Goal: Task Accomplishment & Management: Complete application form

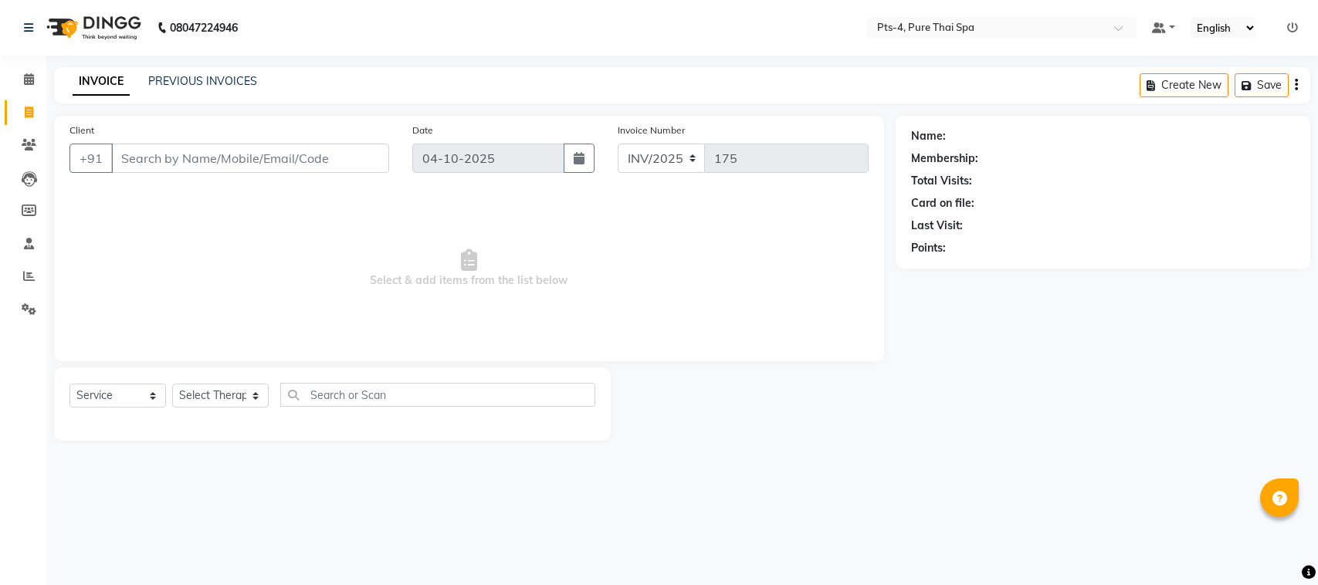
select select "service"
click at [25, 279] on icon at bounding box center [29, 276] width 12 height 12
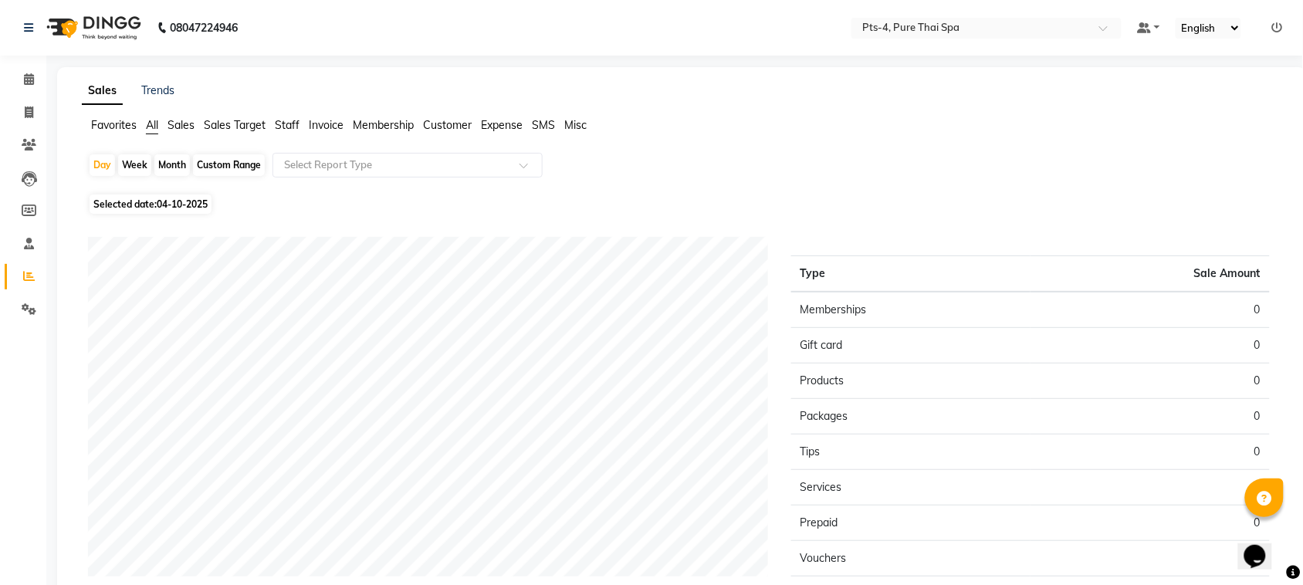
click at [175, 121] on span "Sales" at bounding box center [181, 125] width 27 height 14
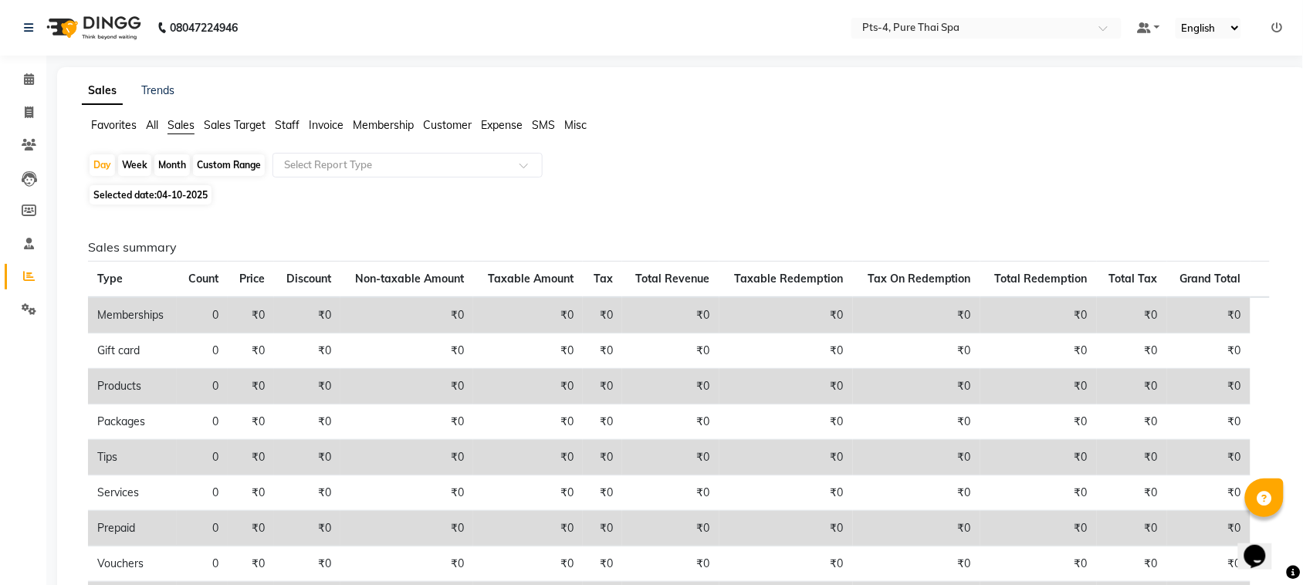
click at [171, 164] on div "Month" at bounding box center [172, 165] width 36 height 22
select select "10"
select select "2025"
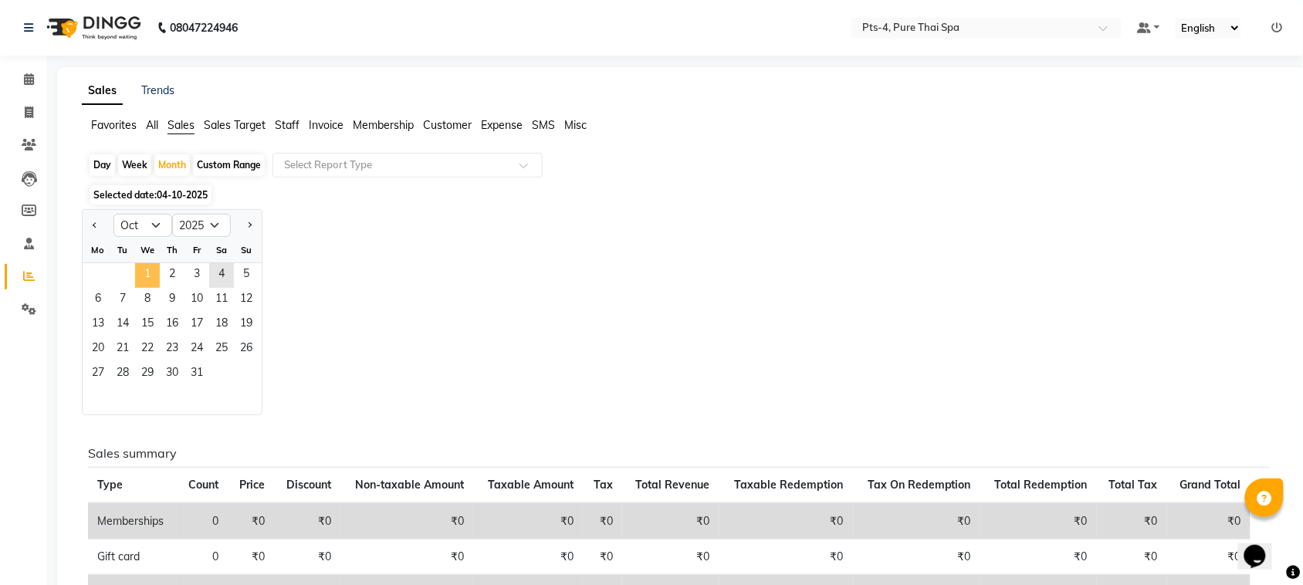
click at [143, 271] on span "1" at bounding box center [147, 275] width 25 height 25
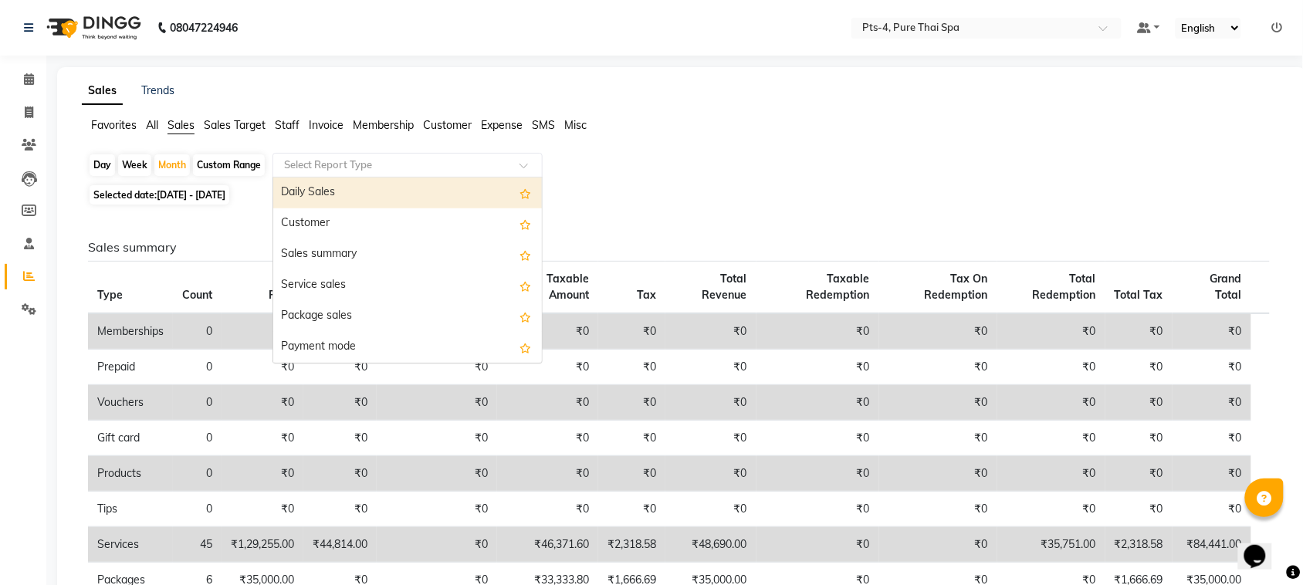
click at [344, 167] on input "text" at bounding box center [392, 165] width 222 height 15
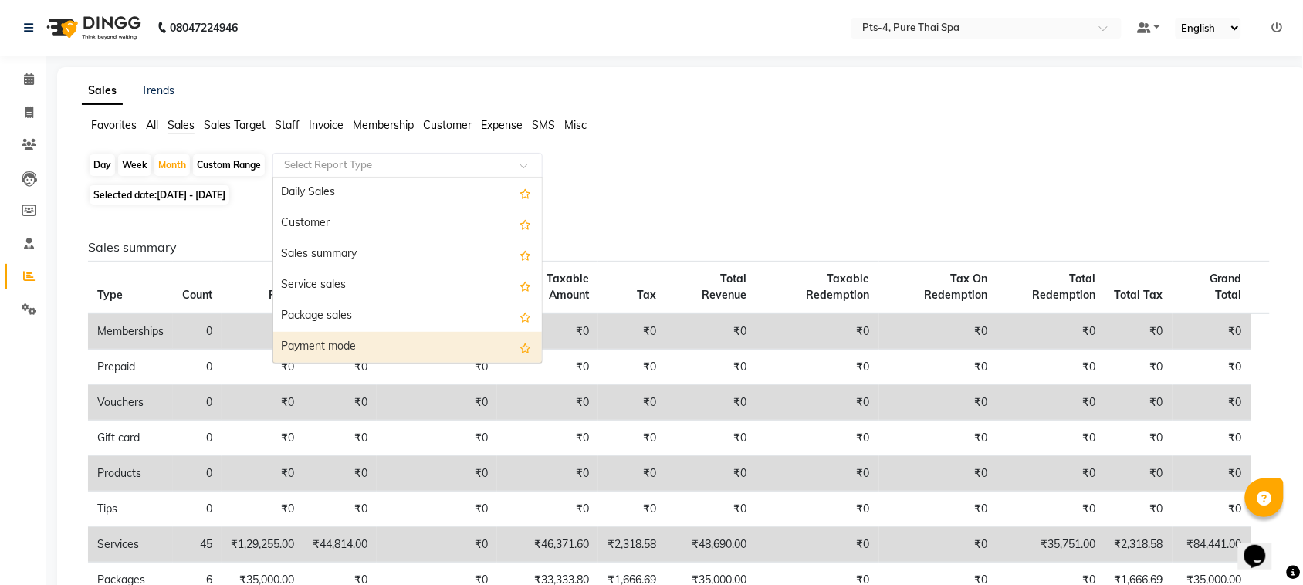
click at [351, 344] on div "Payment mode" at bounding box center [407, 347] width 269 height 31
select select "csv"
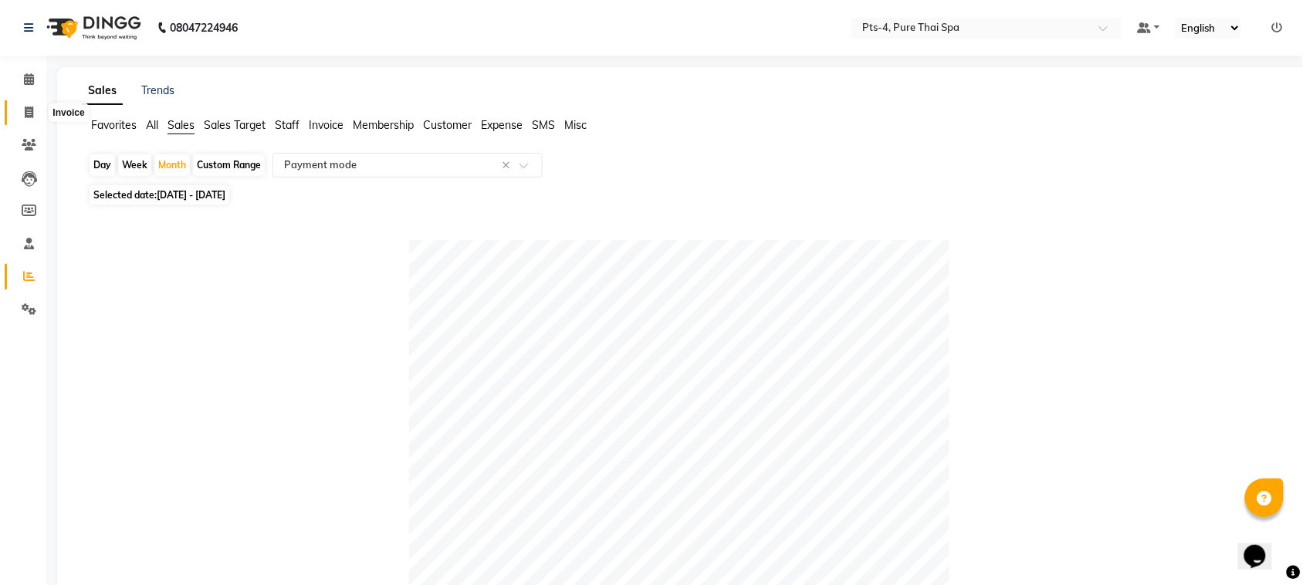
click at [21, 120] on span at bounding box center [28, 113] width 27 height 18
select select "service"
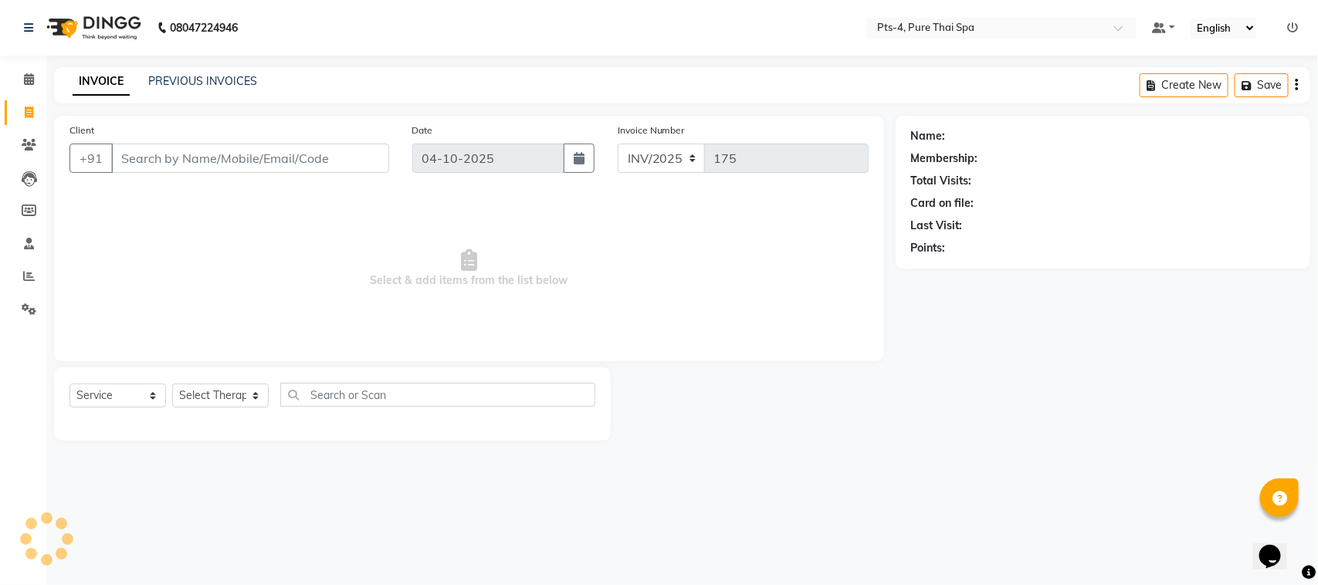
click at [147, 164] on input "Client" at bounding box center [250, 158] width 278 height 29
type input "9916158685"
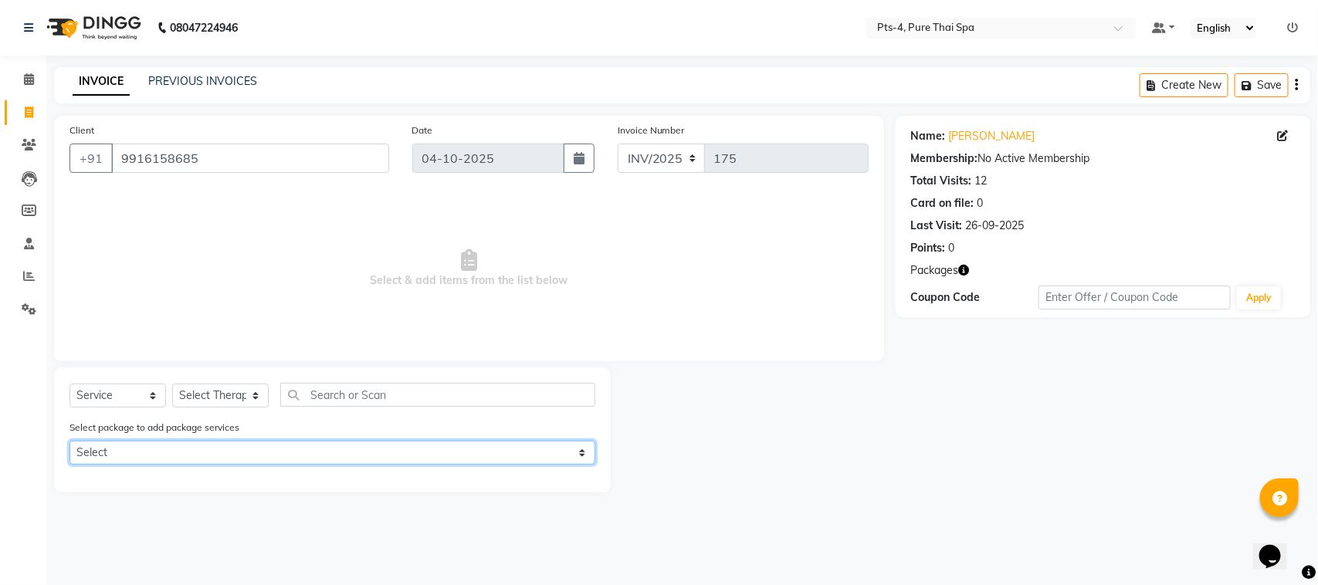
click at [120, 456] on select "Select PTS PACKAGE (5K) 4 SERVICES PTS PACKAGE (5K) 4 SERVICES PTS PACKAGE (5K)…" at bounding box center [332, 453] width 526 height 24
select select "1: Object"
click at [69, 441] on select "Select PTS PACKAGE (5K) 4 SERVICES PTS PACKAGE (5K) 4 SERVICES PTS PACKAGE (5K)…" at bounding box center [332, 453] width 526 height 24
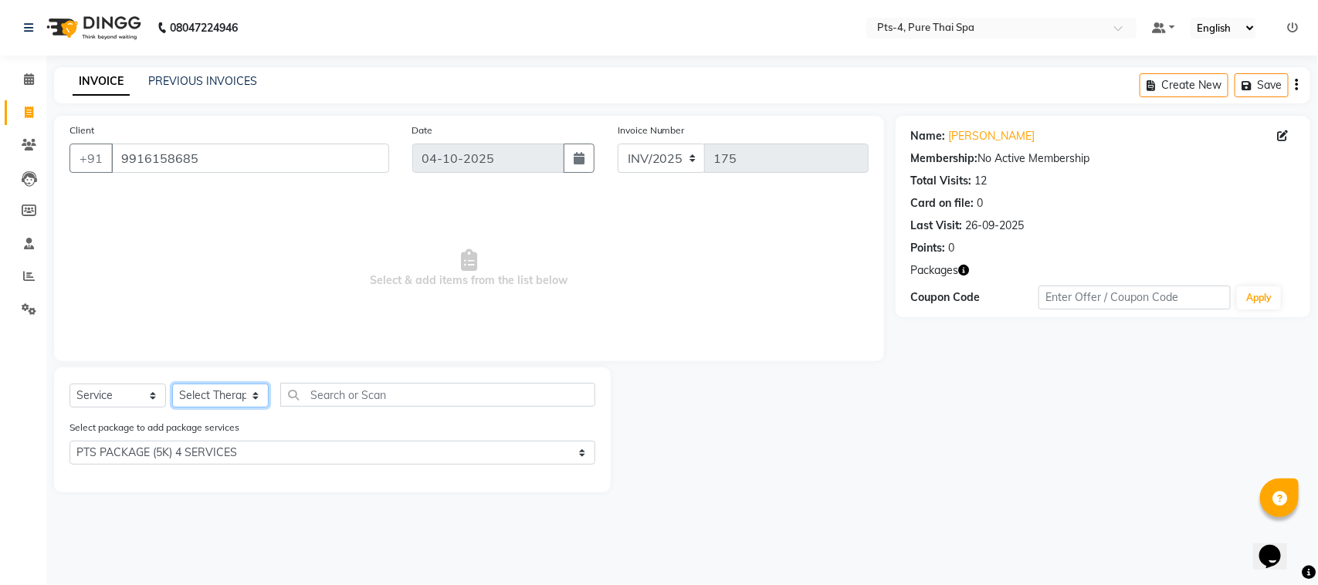
click at [211, 395] on select "Select Therapist [PERSON_NAME] NE [PERSON_NAME] anyone [PERSON_NAME] [PERSON_NA…" at bounding box center [220, 396] width 97 height 24
select select "52901"
click at [172, 384] on select "Select Therapist [PERSON_NAME] NE [PERSON_NAME] anyone [PERSON_NAME] [PERSON_NA…" at bounding box center [220, 396] width 97 height 24
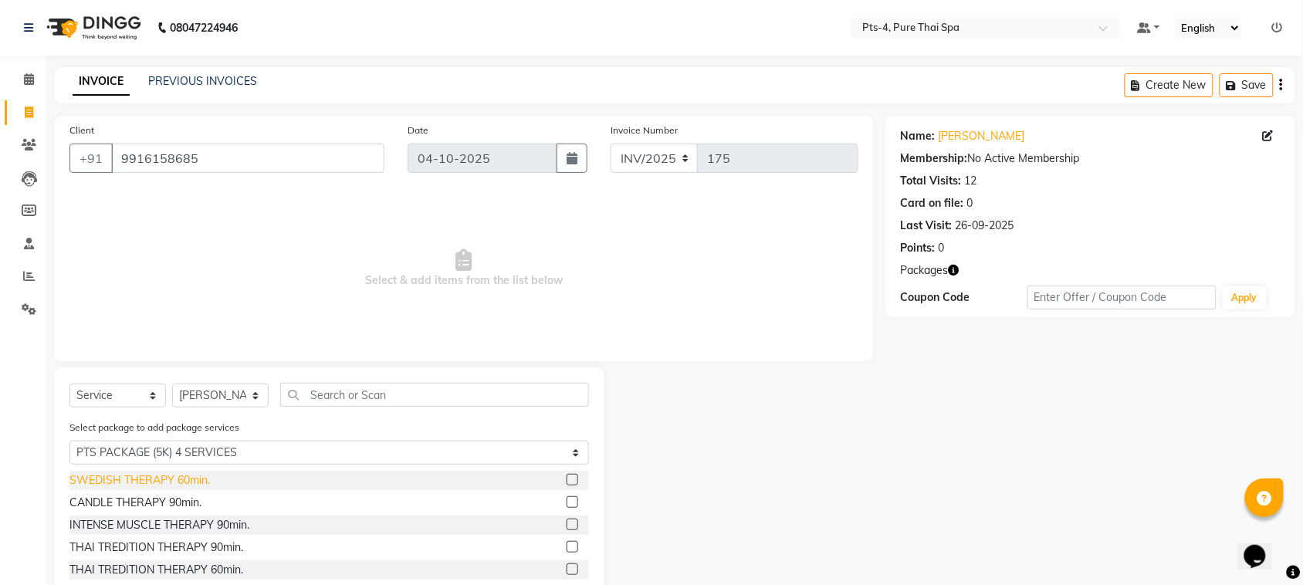
click at [180, 473] on div "SWEDISH THERAPY 60min." at bounding box center [139, 481] width 141 height 16
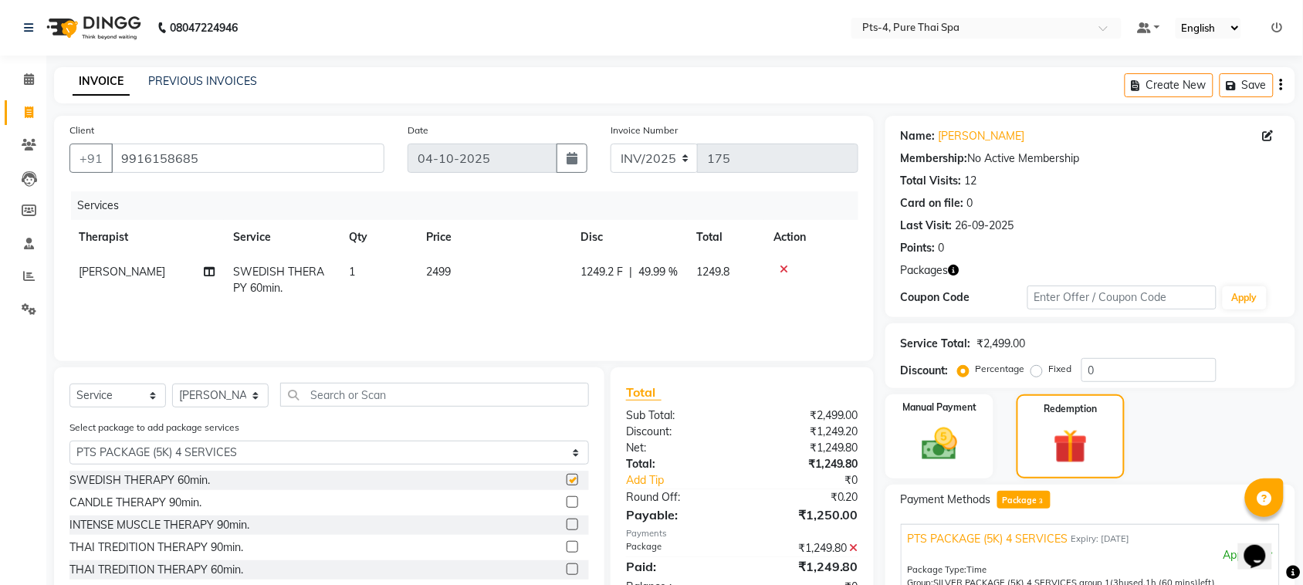
checkbox input "false"
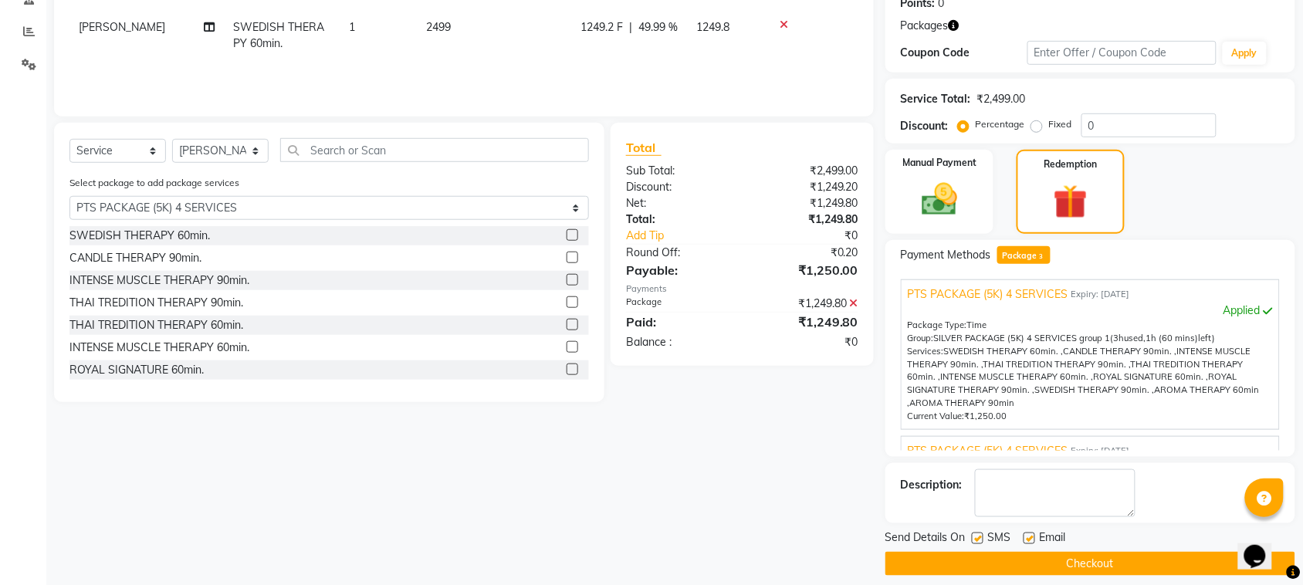
scroll to position [259, 0]
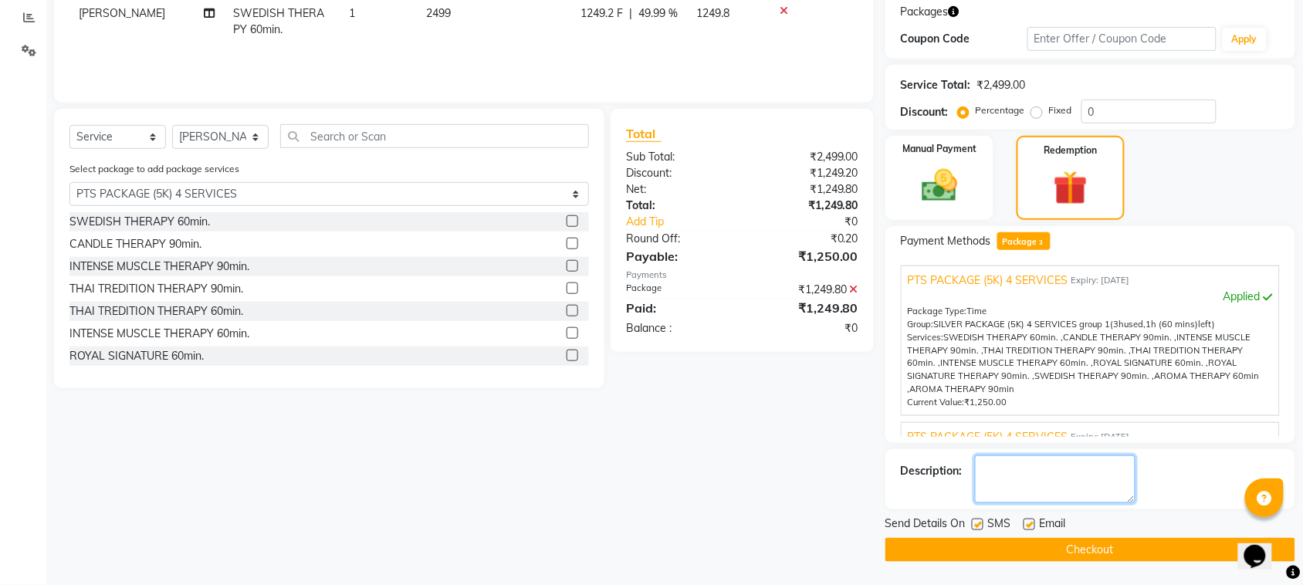
click at [1036, 458] on textarea at bounding box center [1055, 480] width 161 height 48
click at [1005, 468] on textarea at bounding box center [1055, 480] width 161 height 48
type textarea "495"
click at [1029, 526] on label at bounding box center [1030, 525] width 12 height 12
click at [1029, 526] on input "checkbox" at bounding box center [1029, 525] width 10 height 10
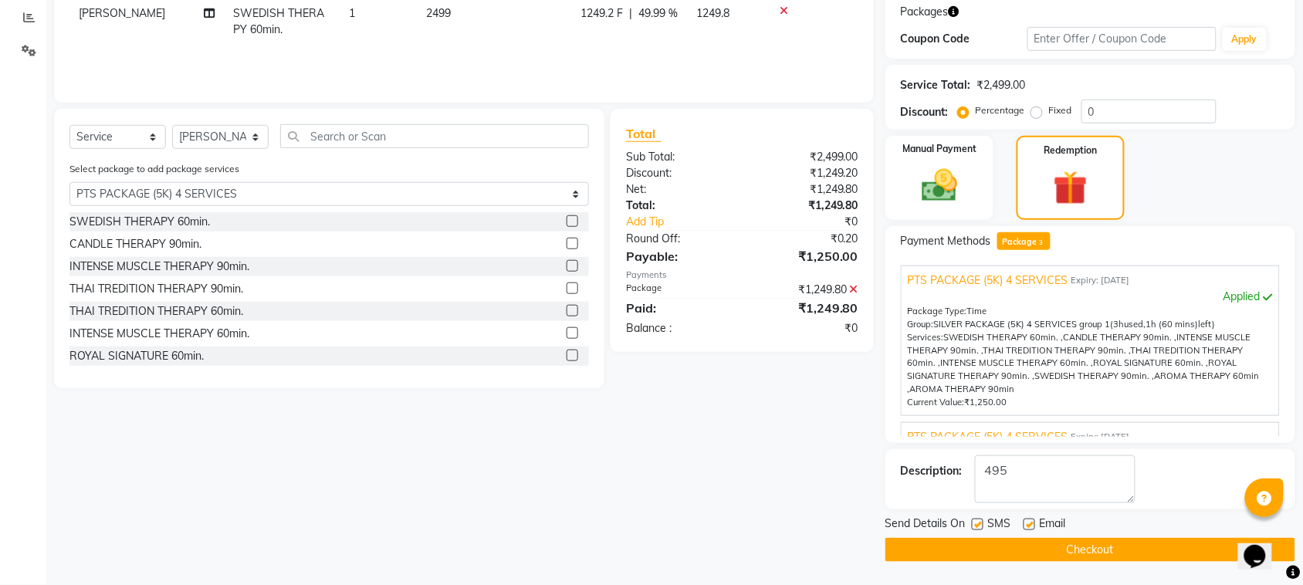
checkbox input "false"
click at [978, 527] on label at bounding box center [978, 525] width 12 height 12
click at [978, 527] on input "checkbox" at bounding box center [977, 525] width 10 height 10
checkbox input "false"
click at [982, 547] on button "Checkout" at bounding box center [1091, 550] width 410 height 24
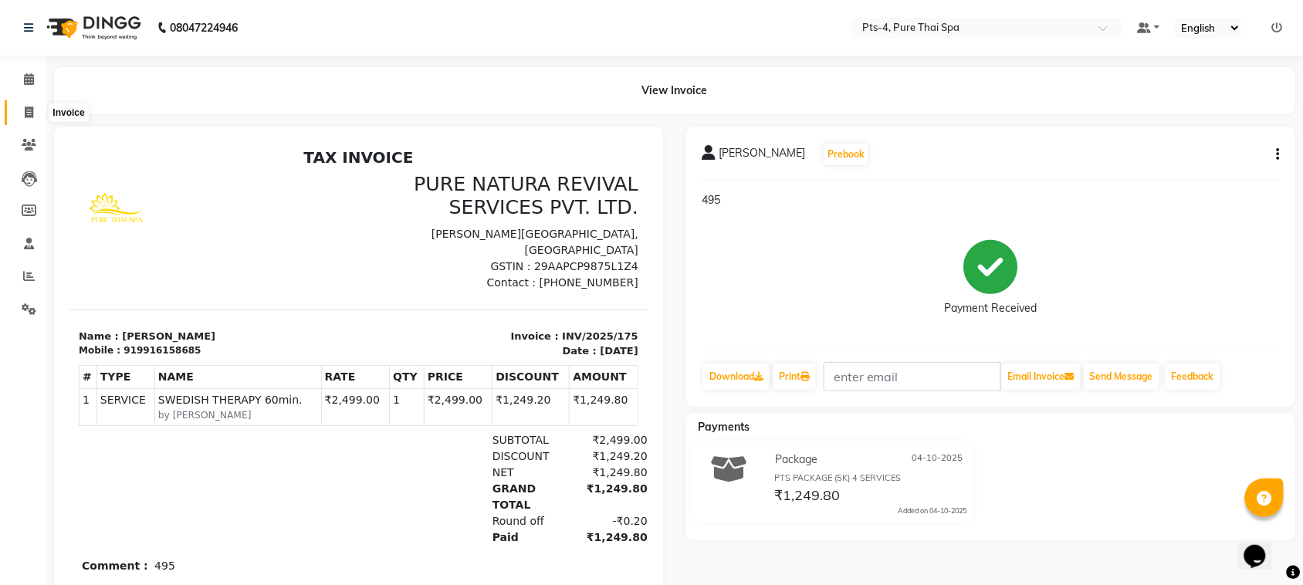
click at [27, 113] on icon at bounding box center [29, 113] width 8 height 12
select select "service"
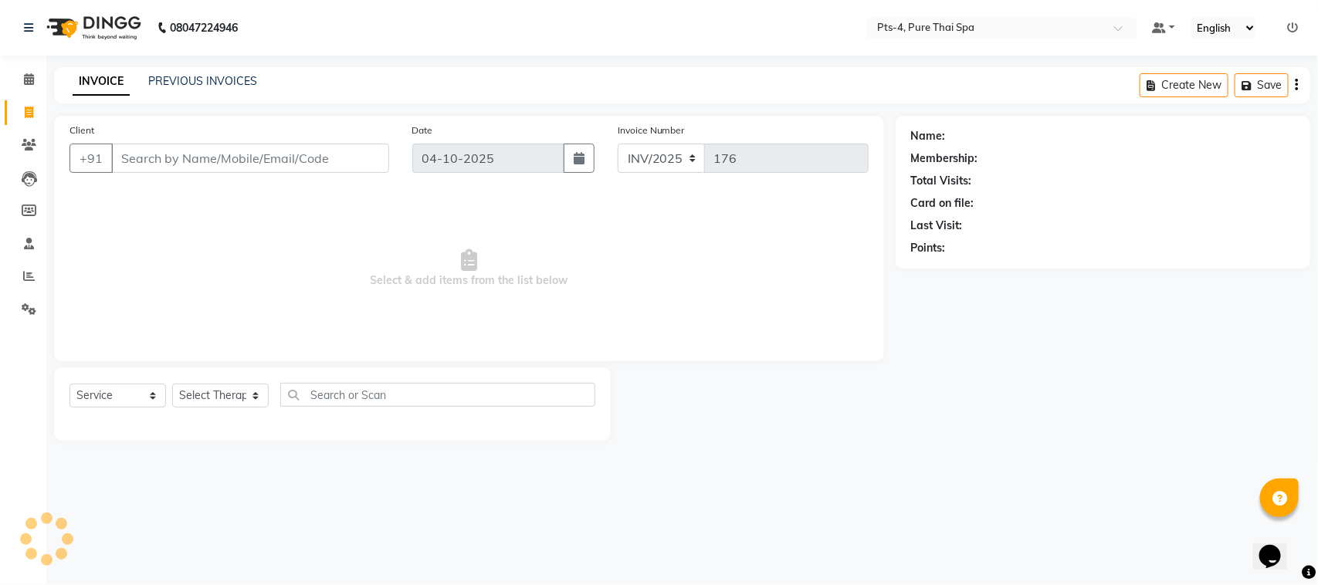
click at [176, 166] on input "Client" at bounding box center [250, 158] width 278 height 29
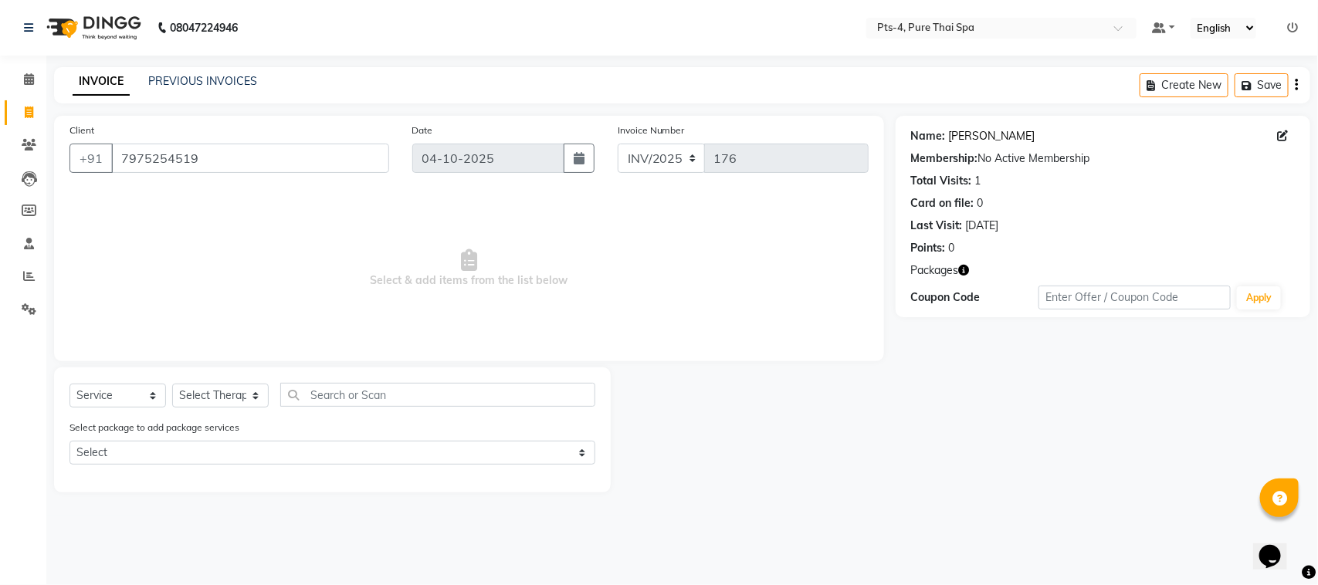
click at [981, 136] on link "[PERSON_NAME]" at bounding box center [992, 136] width 86 height 16
drag, startPoint x: 203, startPoint y: 156, endPoint x: 101, endPoint y: 153, distance: 102.0
click at [112, 161] on input "7975254519" at bounding box center [250, 158] width 278 height 29
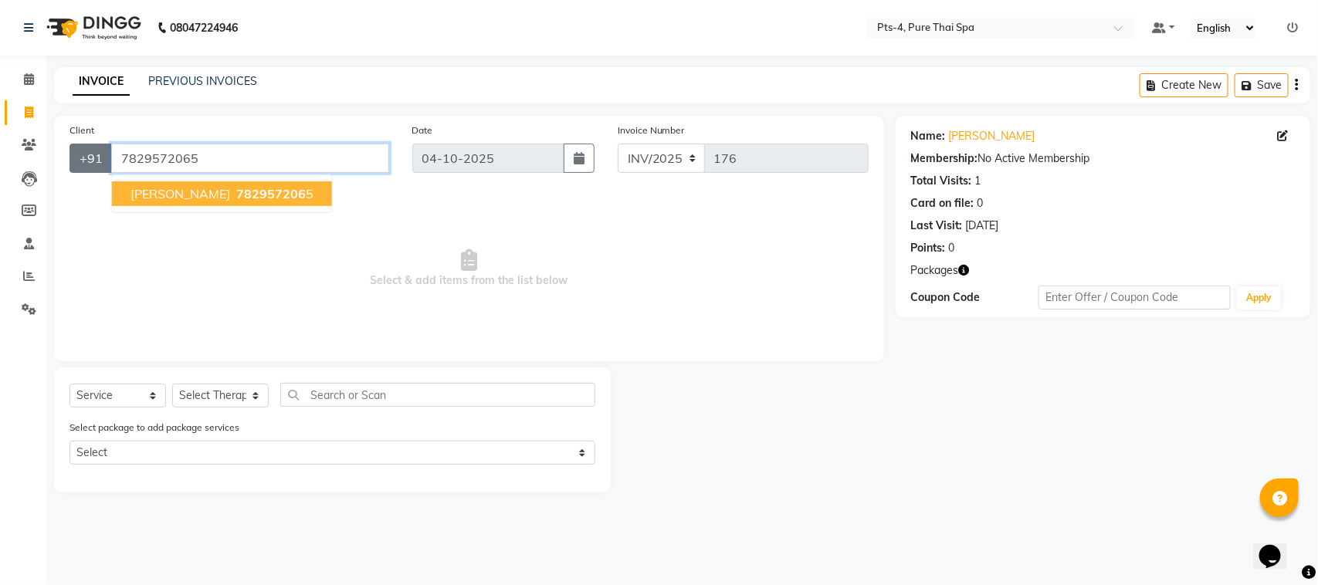
drag, startPoint x: 203, startPoint y: 159, endPoint x: 102, endPoint y: 161, distance: 101.2
click at [102, 161] on div "[PHONE_NUMBER] Girish 782957206 5" at bounding box center [229, 158] width 320 height 29
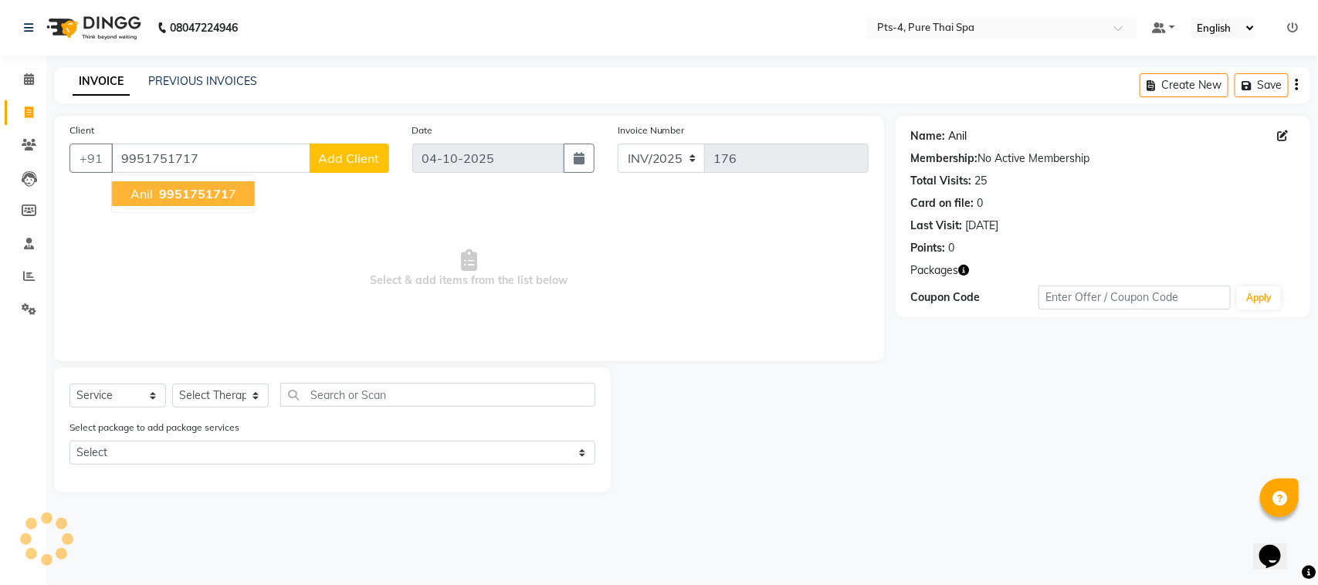
click at [951, 140] on link "Anil" at bounding box center [958, 136] width 19 height 16
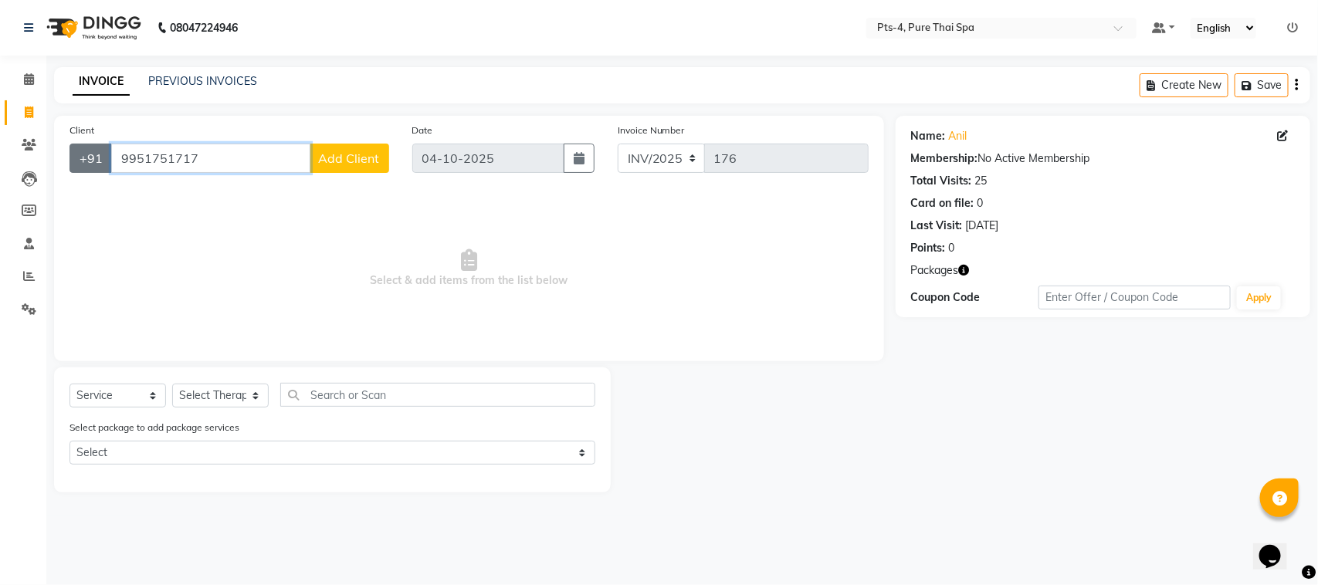
drag, startPoint x: 202, startPoint y: 155, endPoint x: 93, endPoint y: 157, distance: 108.1
click at [93, 157] on div "[PHONE_NUMBER] Add Client" at bounding box center [229, 158] width 320 height 29
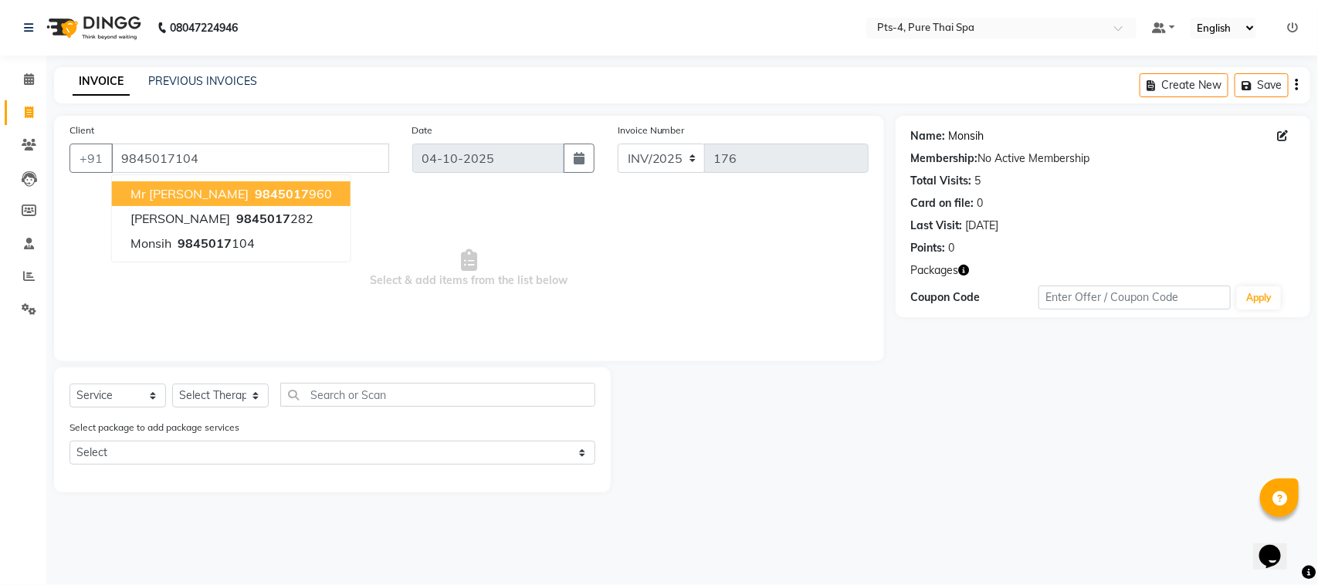
click at [962, 137] on link "Monsih" at bounding box center [967, 136] width 36 height 16
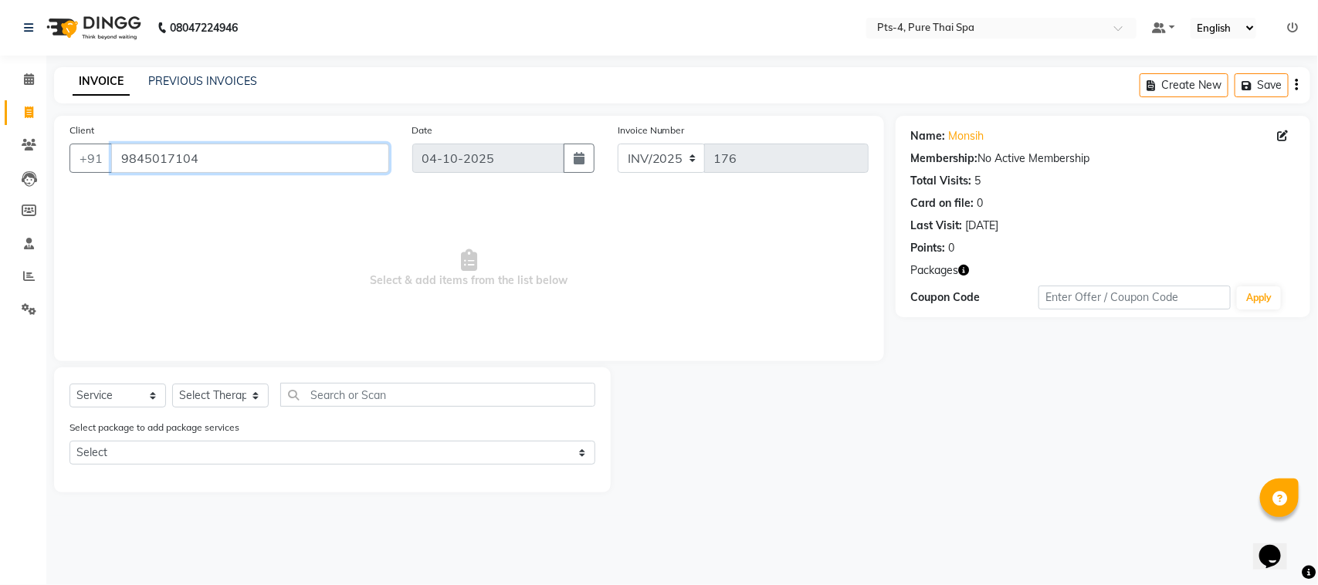
drag, startPoint x: 205, startPoint y: 162, endPoint x: 121, endPoint y: 168, distance: 83.6
click at [121, 168] on input "9845017104" at bounding box center [250, 158] width 278 height 29
paste input "8105509233"
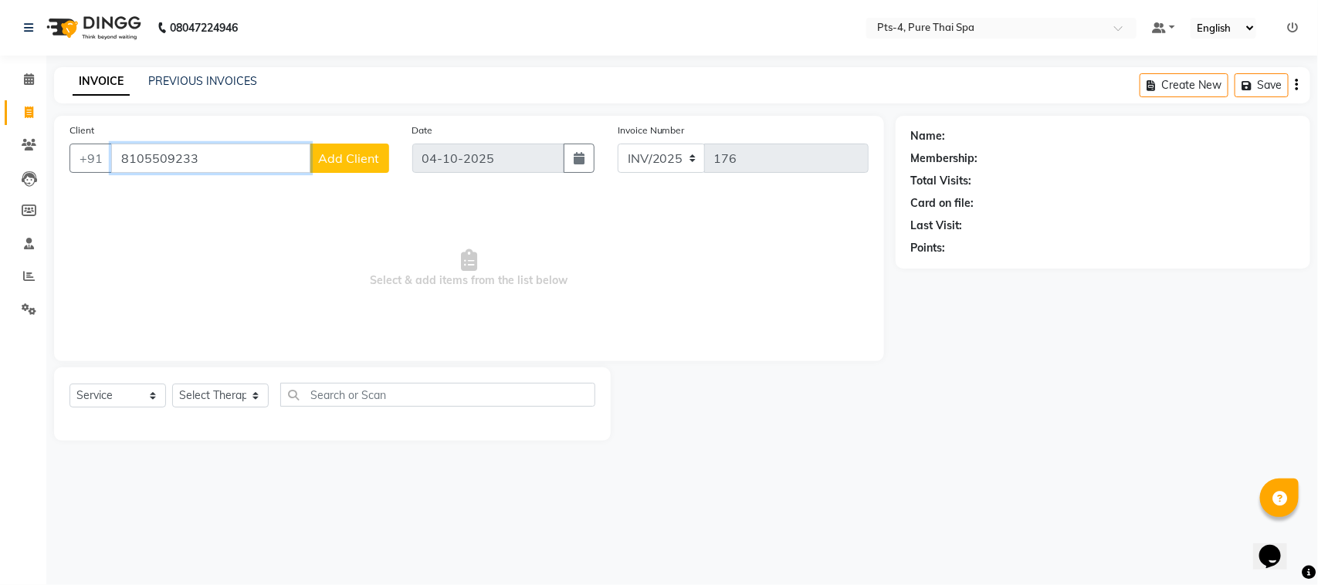
type input "8105509233"
click at [970, 421] on div "Name: Membership: Total Visits: Card on file: Last Visit: Points:" at bounding box center [1109, 278] width 426 height 325
click at [329, 156] on span "Add Client" at bounding box center [349, 158] width 61 height 15
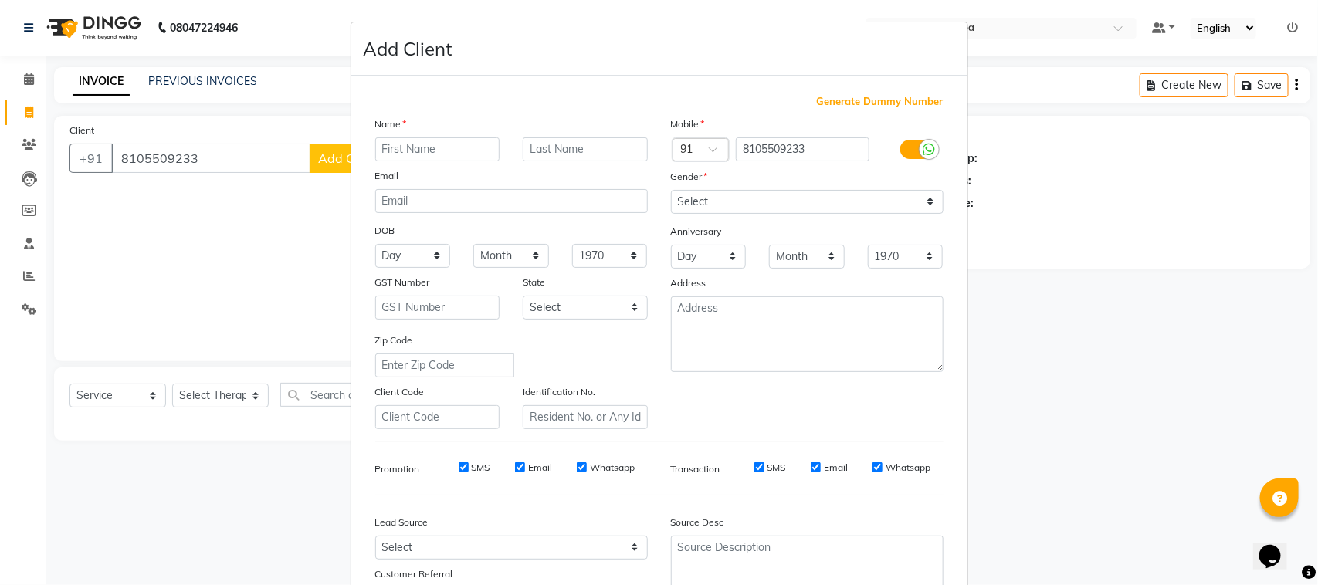
click at [419, 143] on input "text" at bounding box center [437, 149] width 125 height 24
type input "darshan"
click at [677, 201] on select "Select [DEMOGRAPHIC_DATA] [DEMOGRAPHIC_DATA] Other Prefer Not To Say" at bounding box center [807, 202] width 273 height 24
select select "[DEMOGRAPHIC_DATA]"
click at [671, 190] on select "Select [DEMOGRAPHIC_DATA] [DEMOGRAPHIC_DATA] Other Prefer Not To Say" at bounding box center [807, 202] width 273 height 24
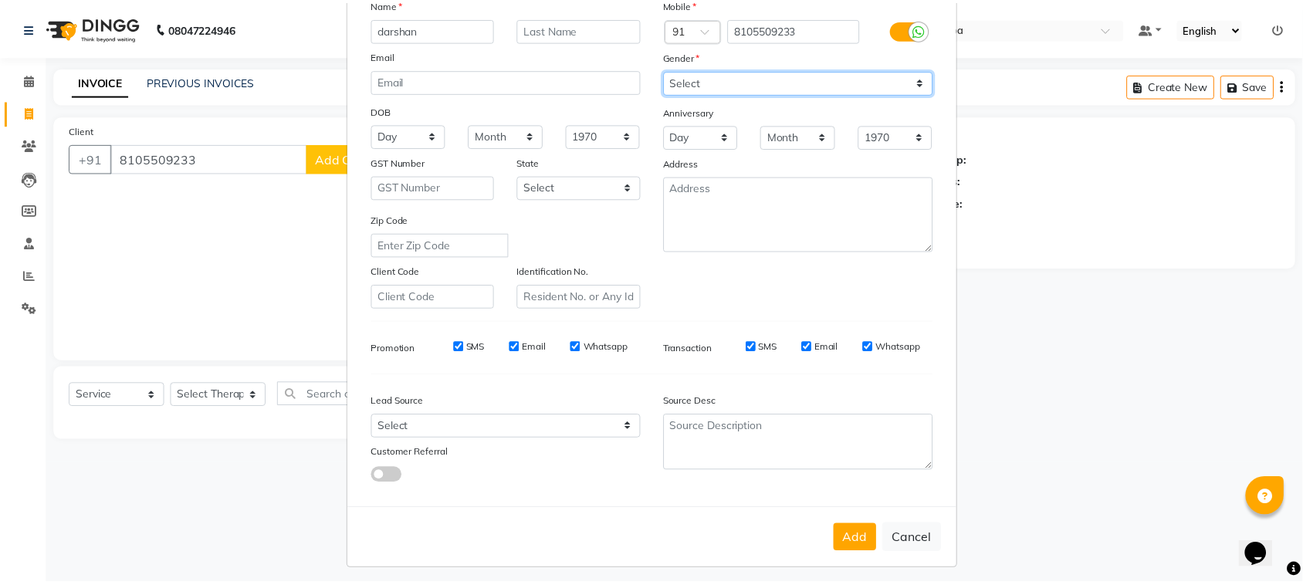
scroll to position [121, 0]
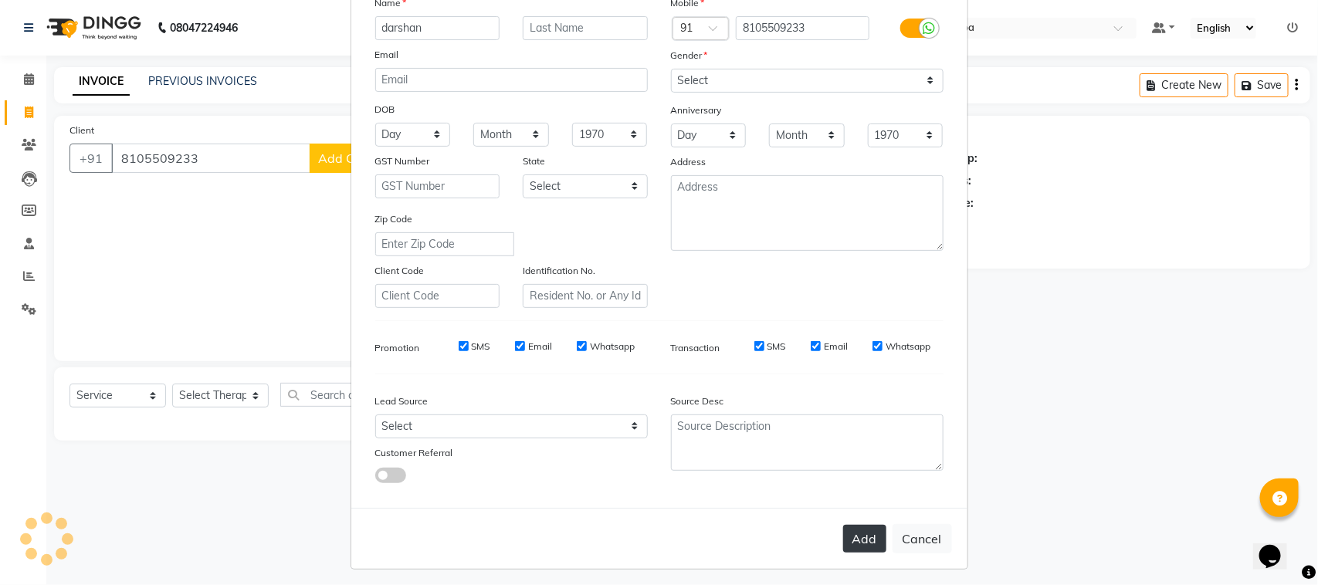
click at [861, 535] on button "Add" at bounding box center [864, 539] width 43 height 28
select select
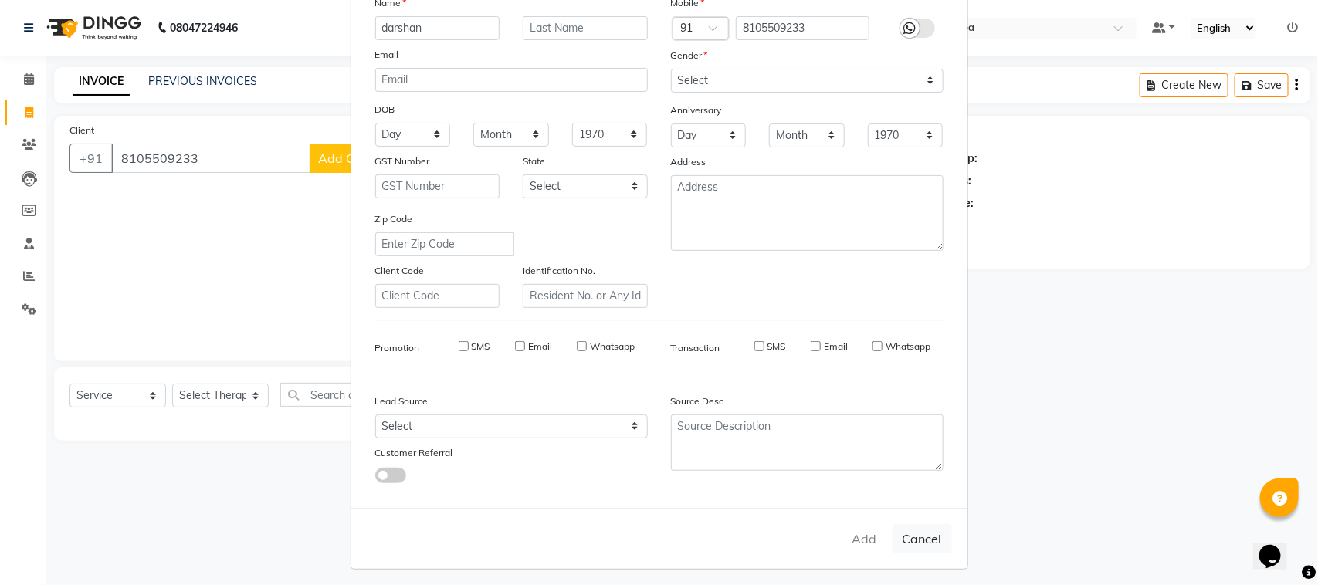
select select
checkbox input "false"
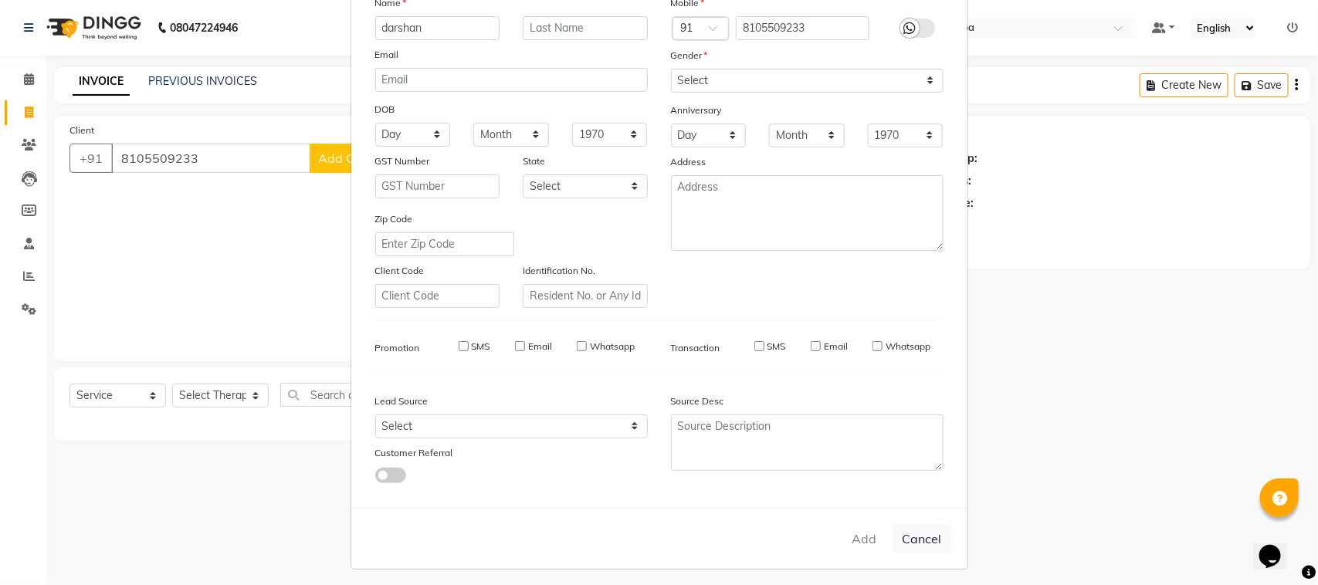
checkbox input "false"
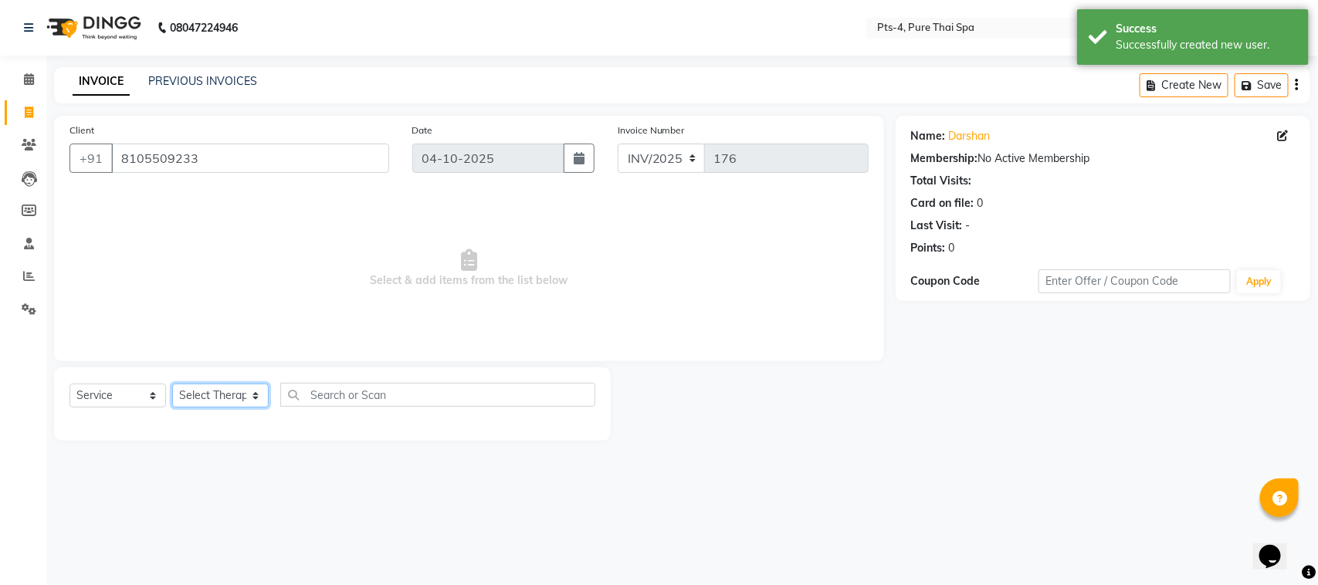
click at [229, 390] on select "Select Therapist [PERSON_NAME] NE [PERSON_NAME] anyone [PERSON_NAME] [PERSON_NA…" at bounding box center [220, 396] width 97 height 24
select select "68477"
click at [172, 384] on select "Select Therapist [PERSON_NAME] NE [PERSON_NAME] anyone [PERSON_NAME] [PERSON_NA…" at bounding box center [220, 396] width 97 height 24
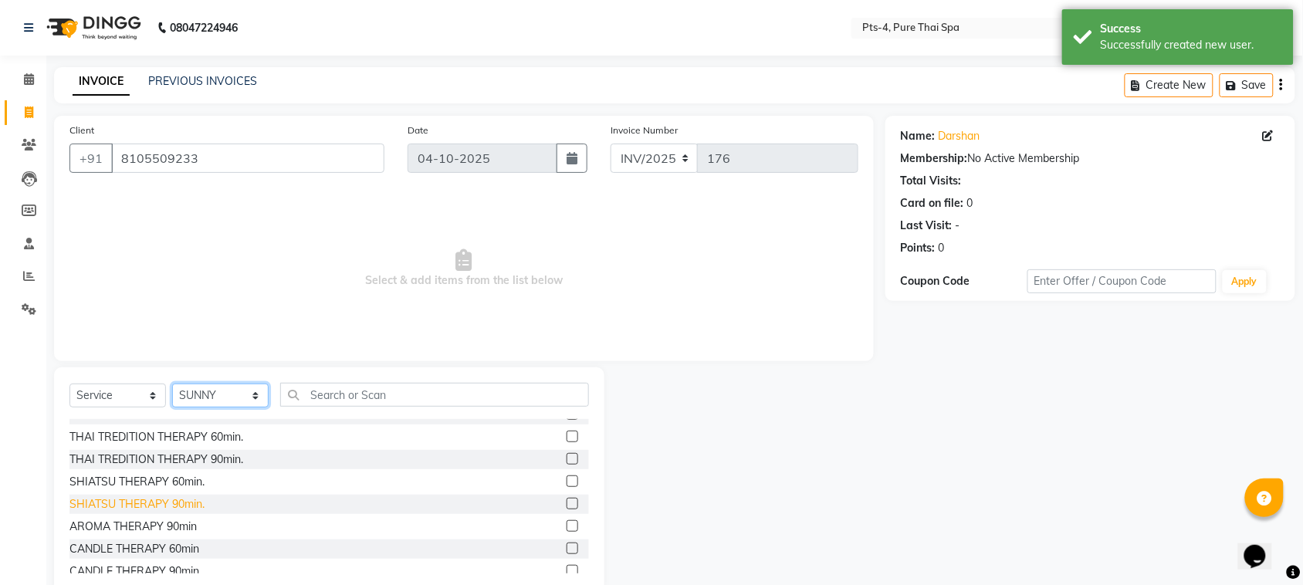
scroll to position [97, 0]
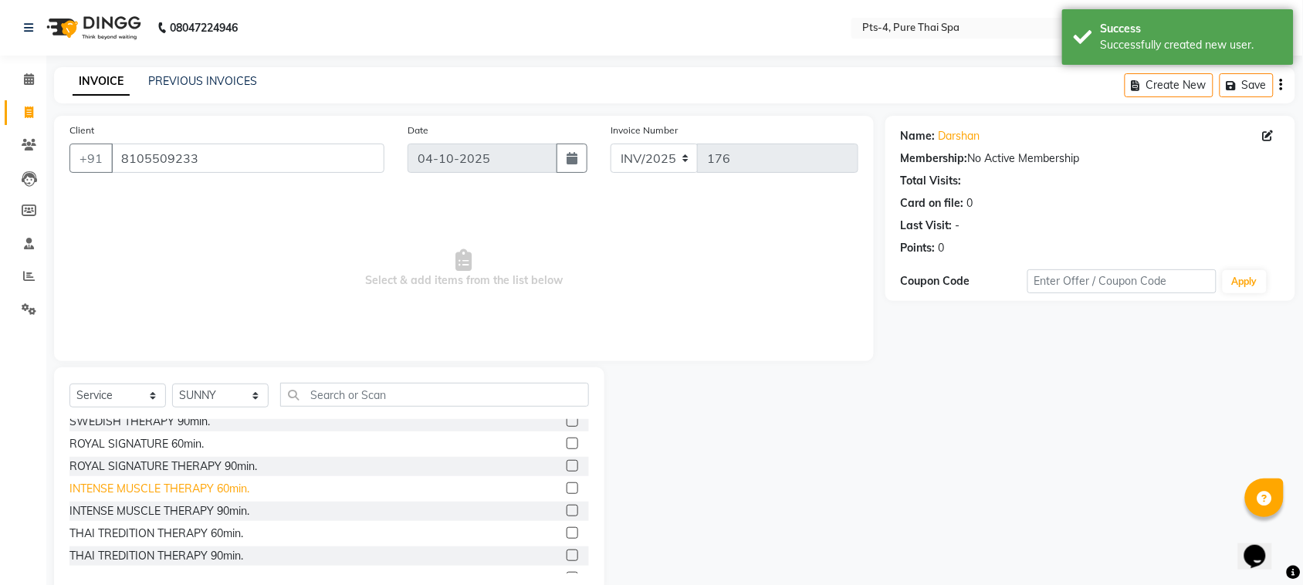
drag, startPoint x: 124, startPoint y: 487, endPoint x: 220, endPoint y: 481, distance: 96.7
click at [144, 487] on div "INTENSE MUSCLE THERAPY 60min." at bounding box center [159, 489] width 180 height 16
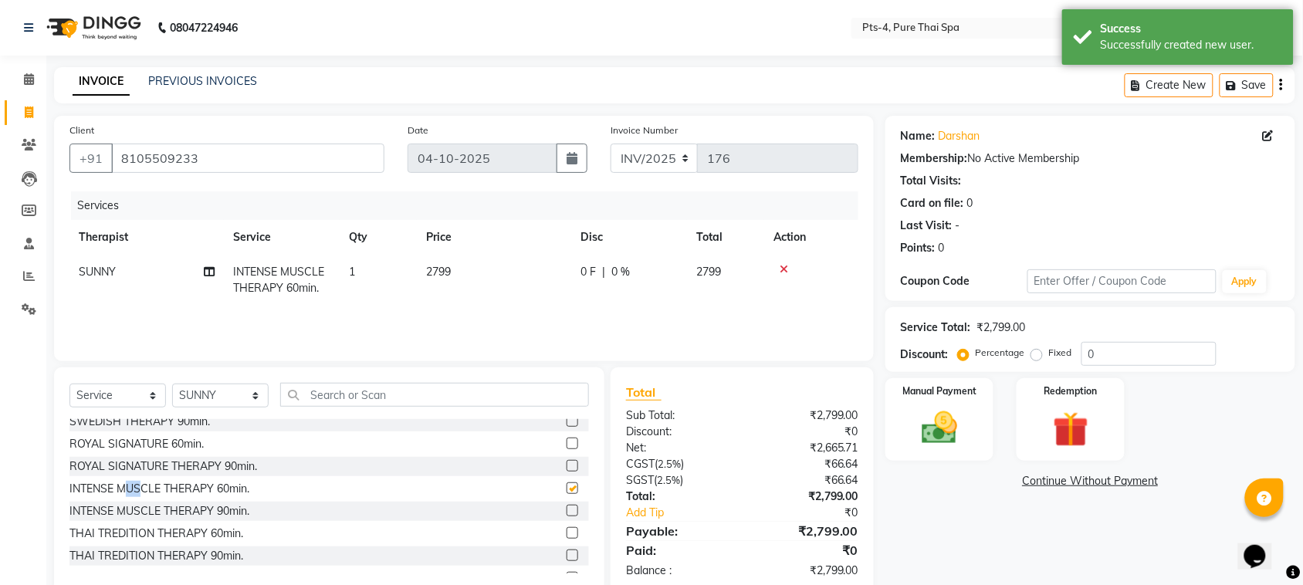
checkbox input "false"
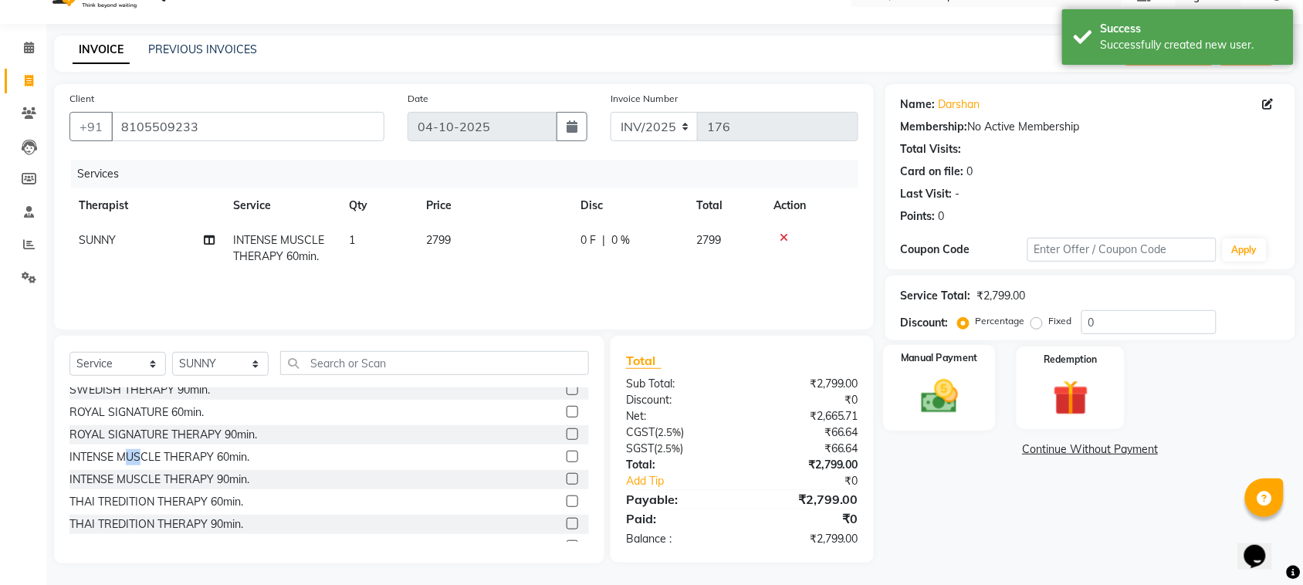
click at [935, 379] on img at bounding box center [940, 396] width 60 height 42
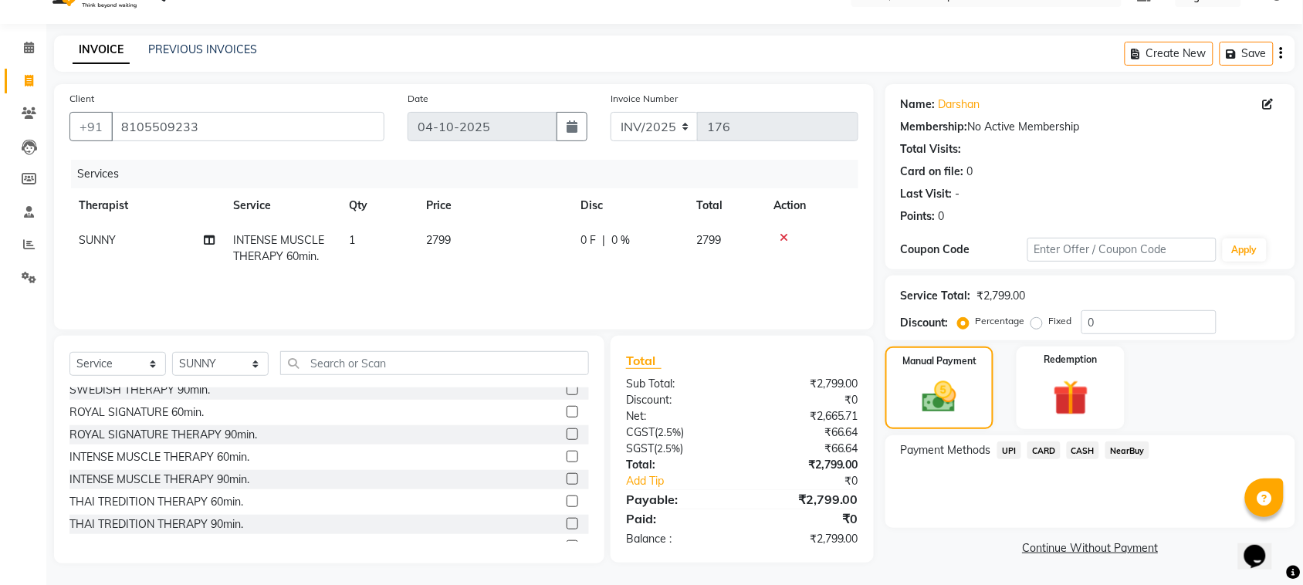
click at [1012, 449] on span "UPI" at bounding box center [1010, 451] width 24 height 18
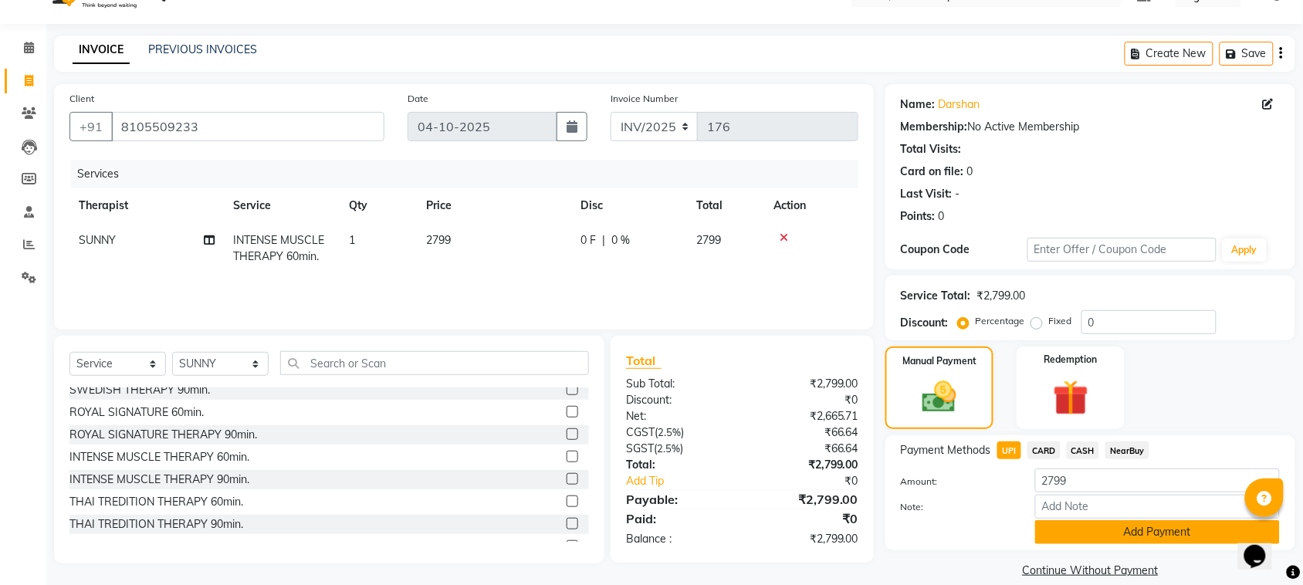
click at [1073, 530] on button "Add Payment" at bounding box center [1157, 532] width 245 height 24
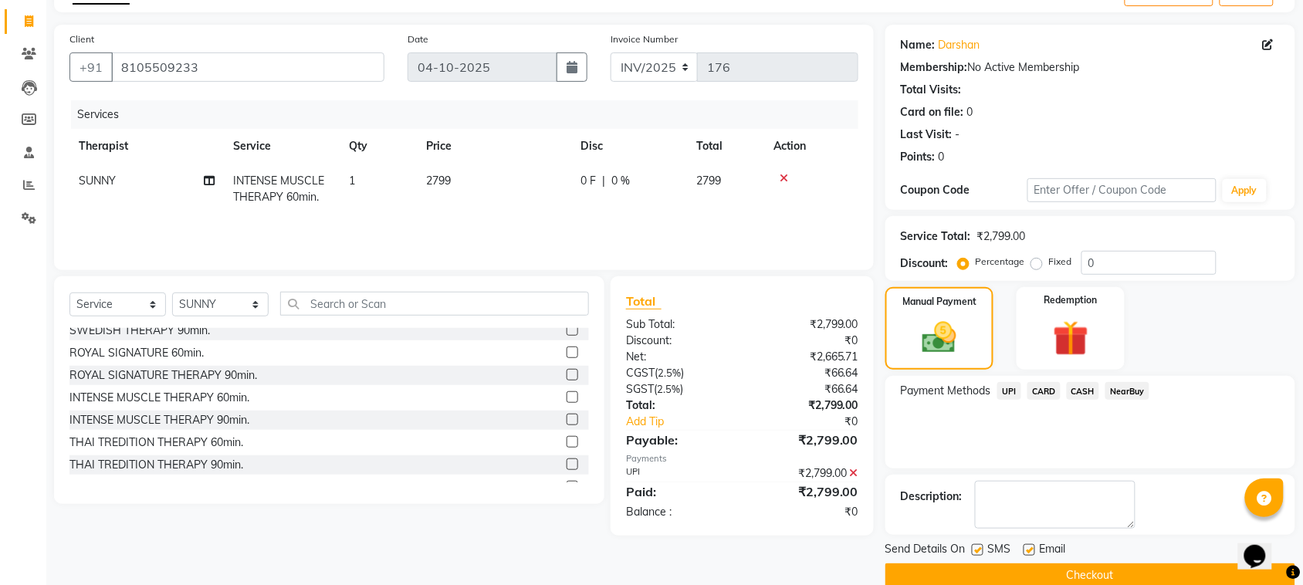
scroll to position [117, 0]
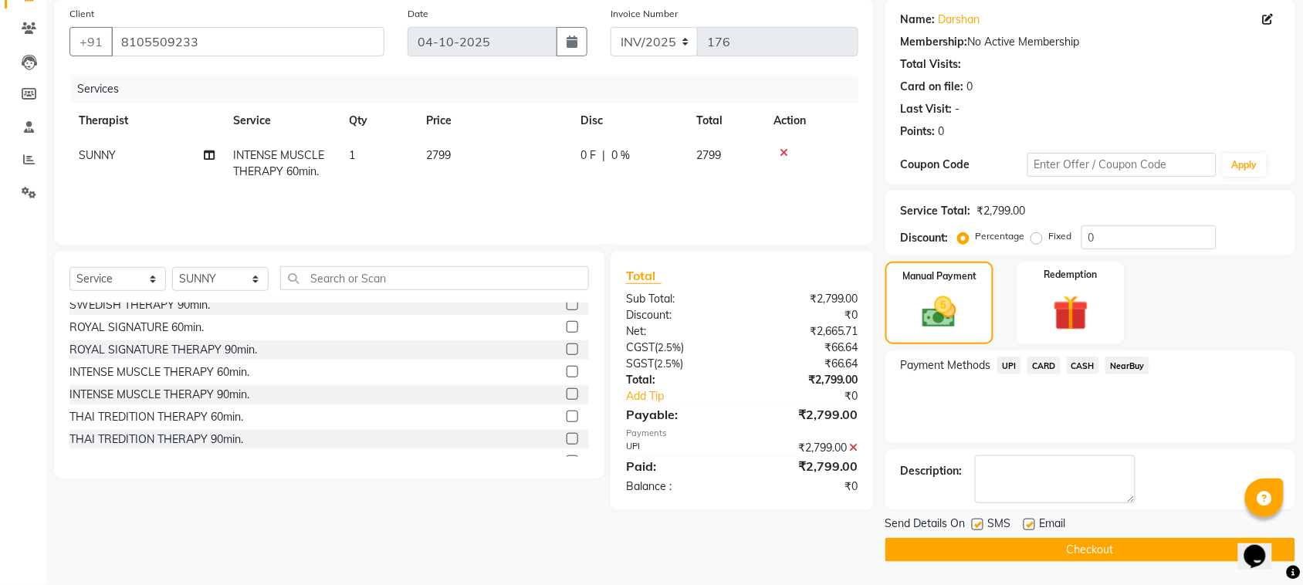
click at [1025, 526] on label at bounding box center [1030, 525] width 12 height 12
click at [1025, 526] on input "checkbox" at bounding box center [1029, 525] width 10 height 10
checkbox input "false"
drag, startPoint x: 981, startPoint y: 527, endPoint x: 985, endPoint y: 541, distance: 15.4
click at [981, 530] on label at bounding box center [978, 525] width 12 height 12
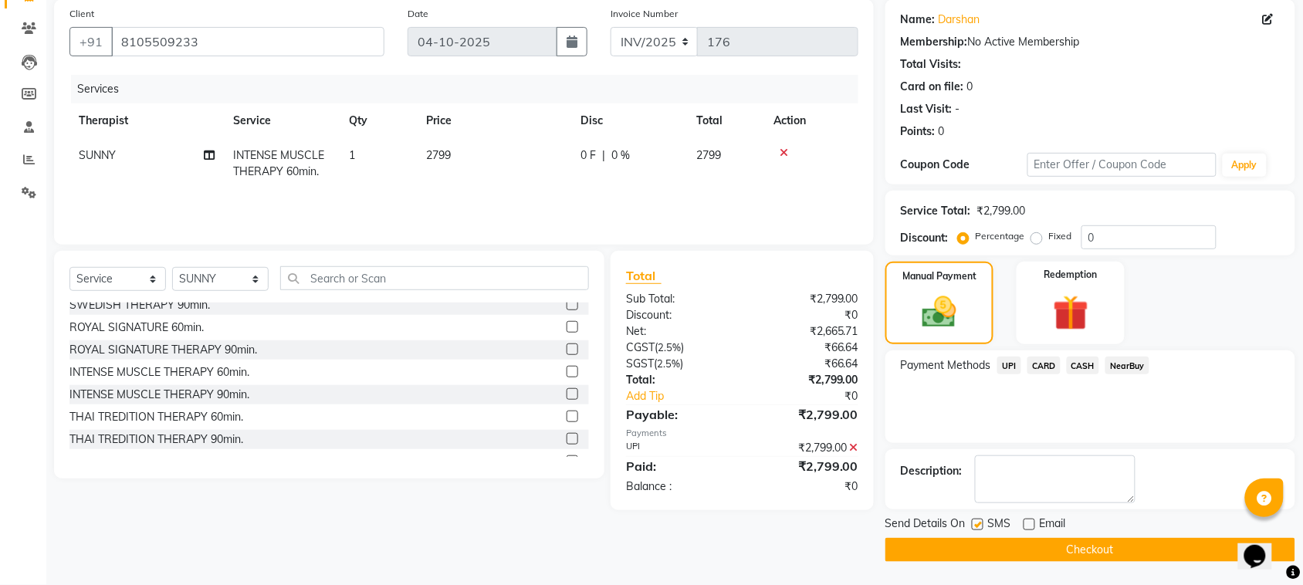
click at [981, 530] on input "checkbox" at bounding box center [977, 525] width 10 height 10
checkbox input "false"
click at [988, 549] on button "Checkout" at bounding box center [1091, 550] width 410 height 24
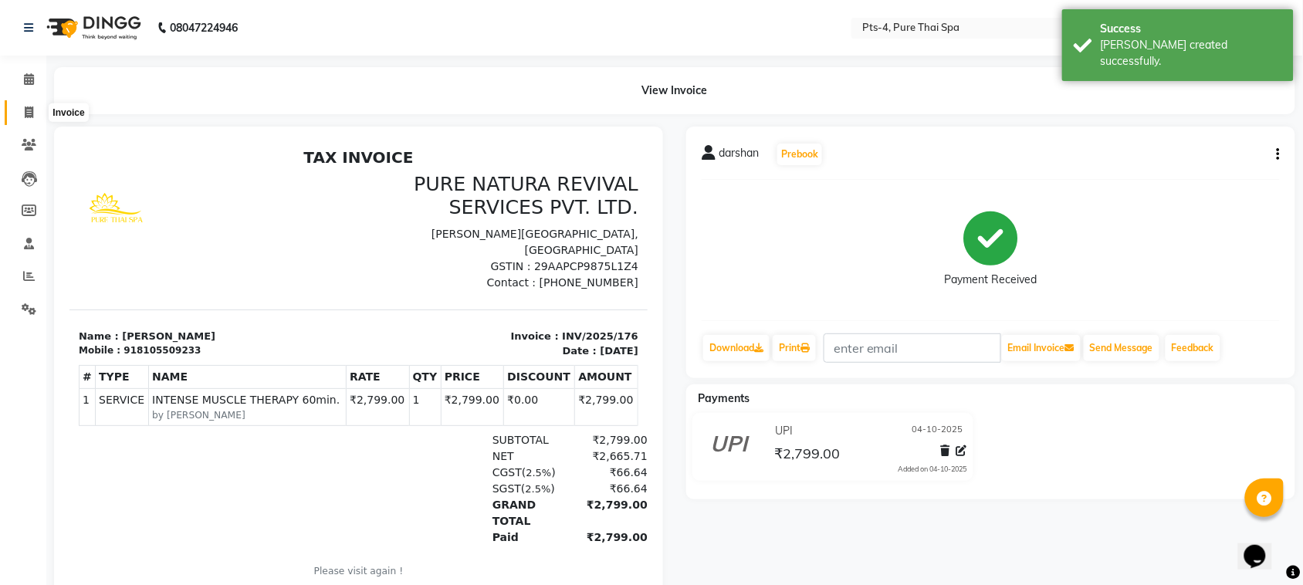
click at [25, 104] on span at bounding box center [28, 113] width 27 height 18
select select "service"
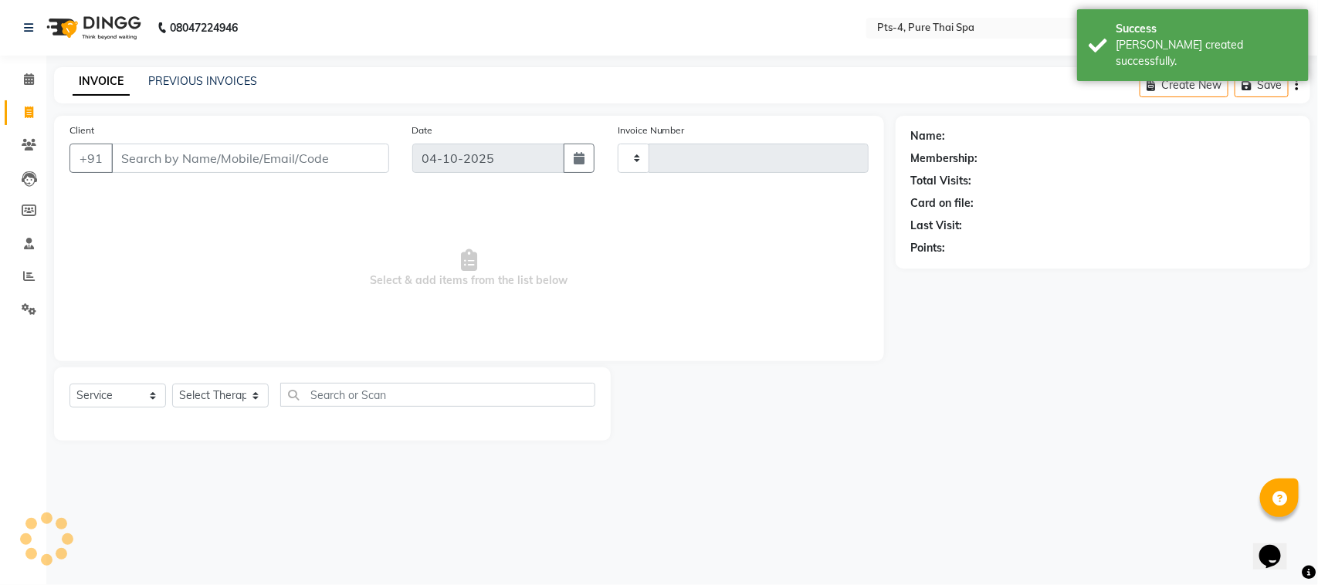
type input "177"
select select "9046"
click at [174, 78] on link "PREVIOUS INVOICES" at bounding box center [202, 81] width 109 height 14
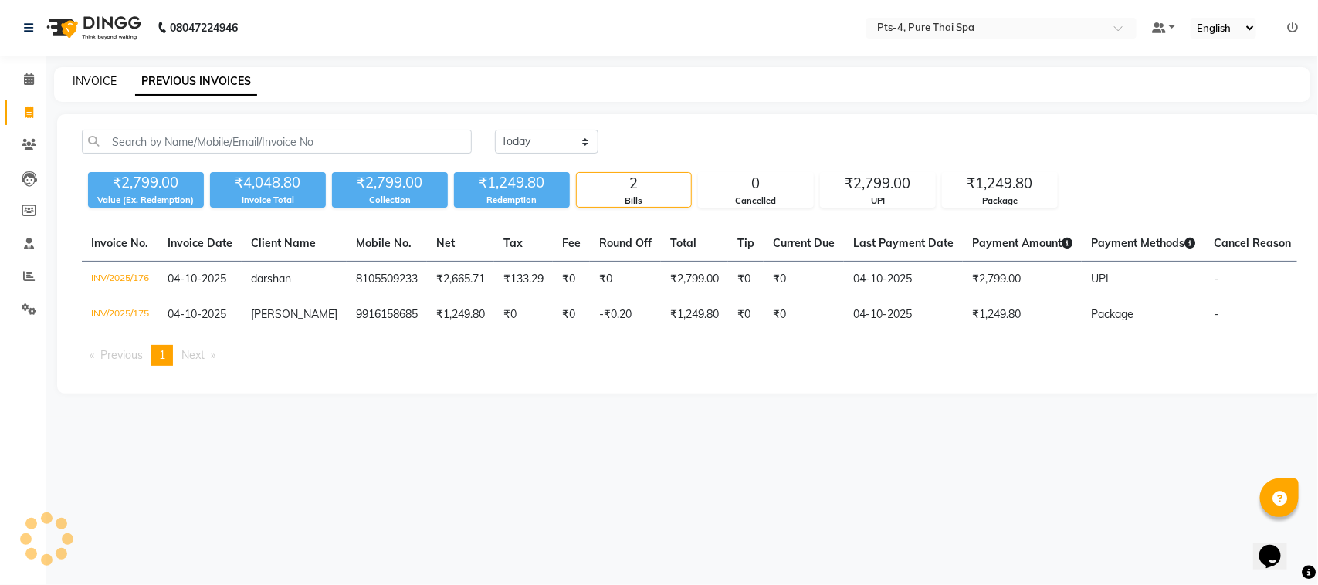
click at [91, 81] on link "INVOICE" at bounding box center [95, 81] width 44 height 14
select select "service"
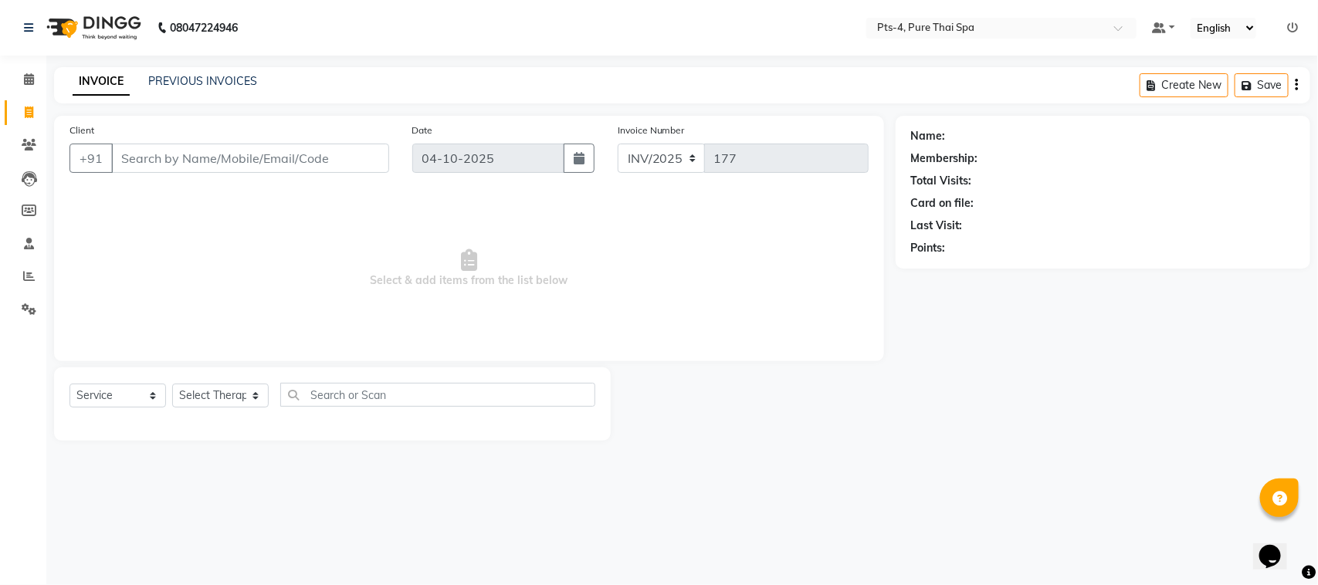
click at [194, 170] on input "Client" at bounding box center [250, 158] width 278 height 29
click at [195, 167] on input "Client" at bounding box center [250, 158] width 278 height 29
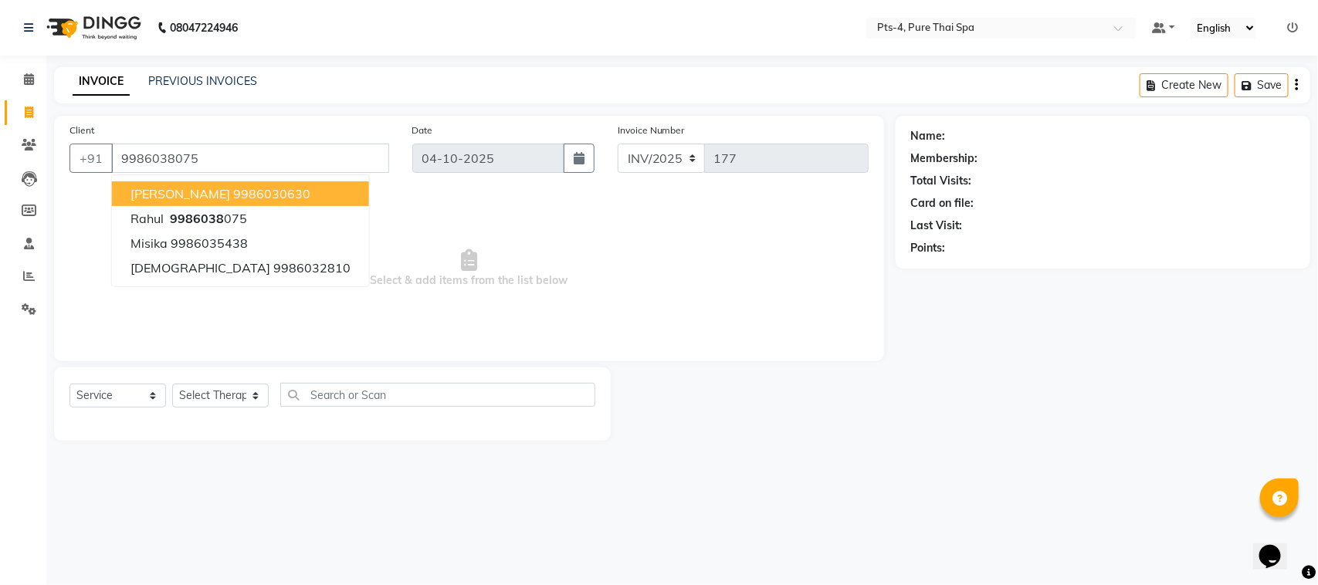
type input "9986038075"
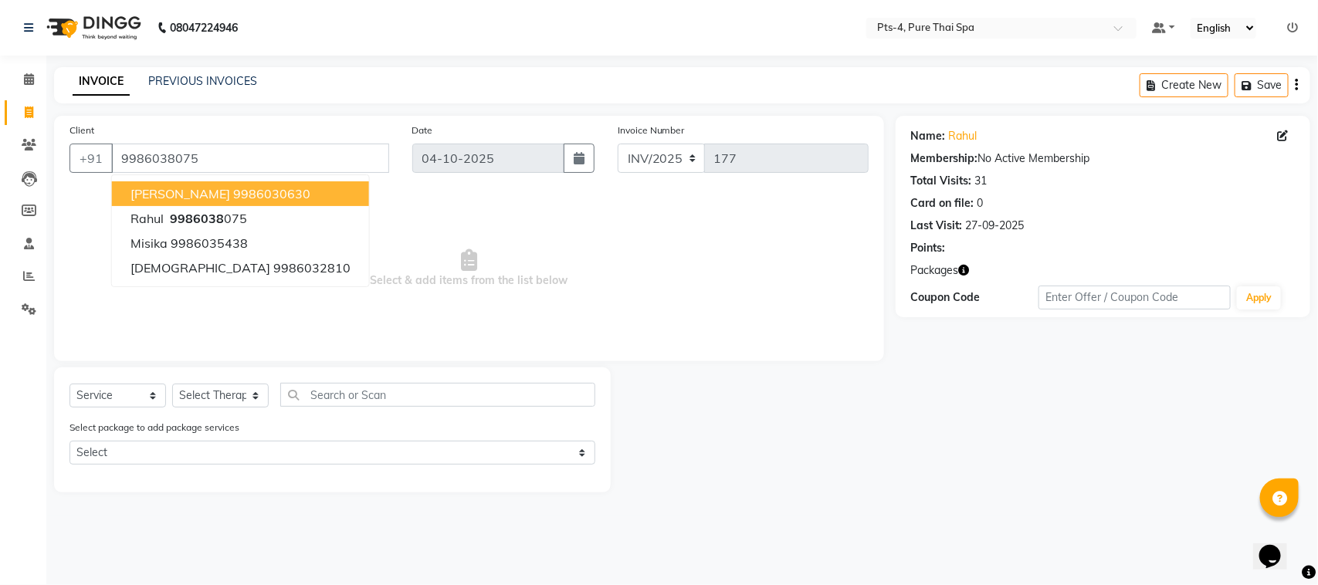
click at [1055, 364] on div "Name: Rahul Membership: No Active Membership Total Visits: 31 Card on file: 0 L…" at bounding box center [1109, 304] width 426 height 377
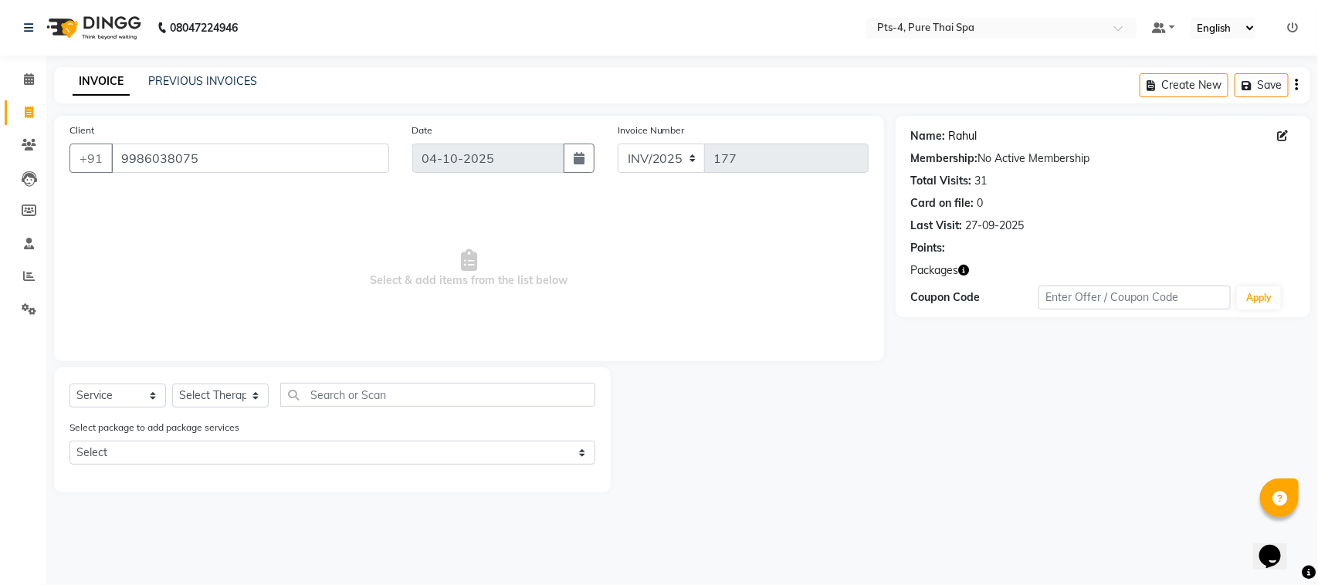
click at [966, 133] on link "Rahul" at bounding box center [963, 136] width 29 height 16
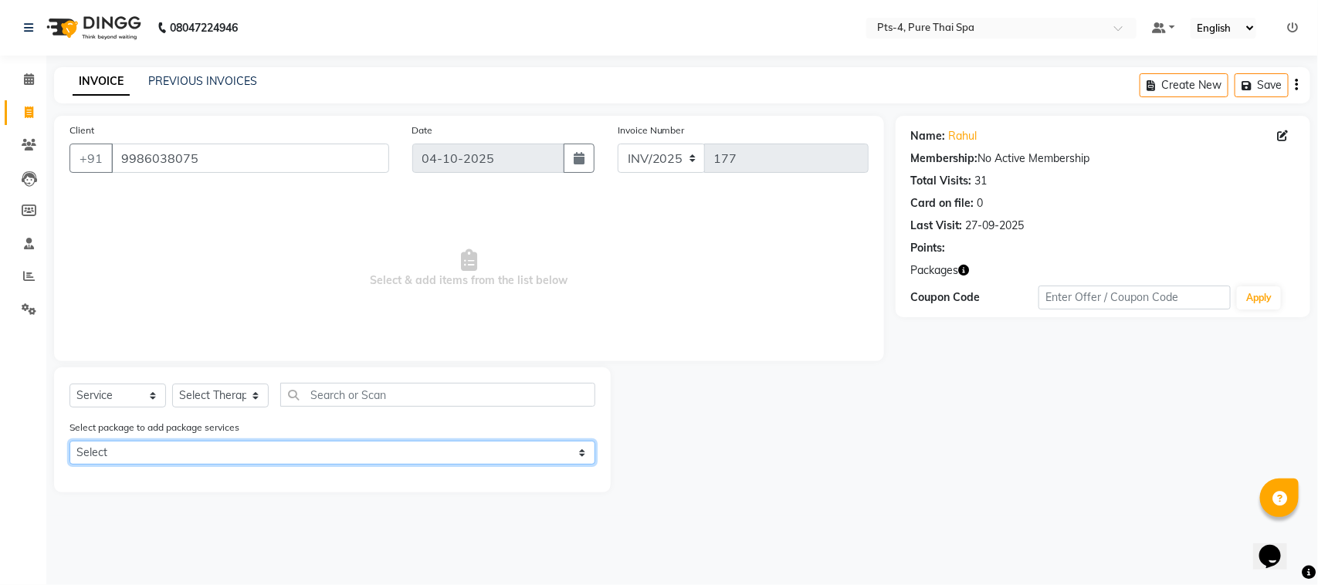
click at [144, 454] on select "Select PTS PACKAGE (10K) 10 SERVICES PTS PACKAGE (10K) 10 SERVICES PTS PACKAGE …" at bounding box center [332, 453] width 526 height 24
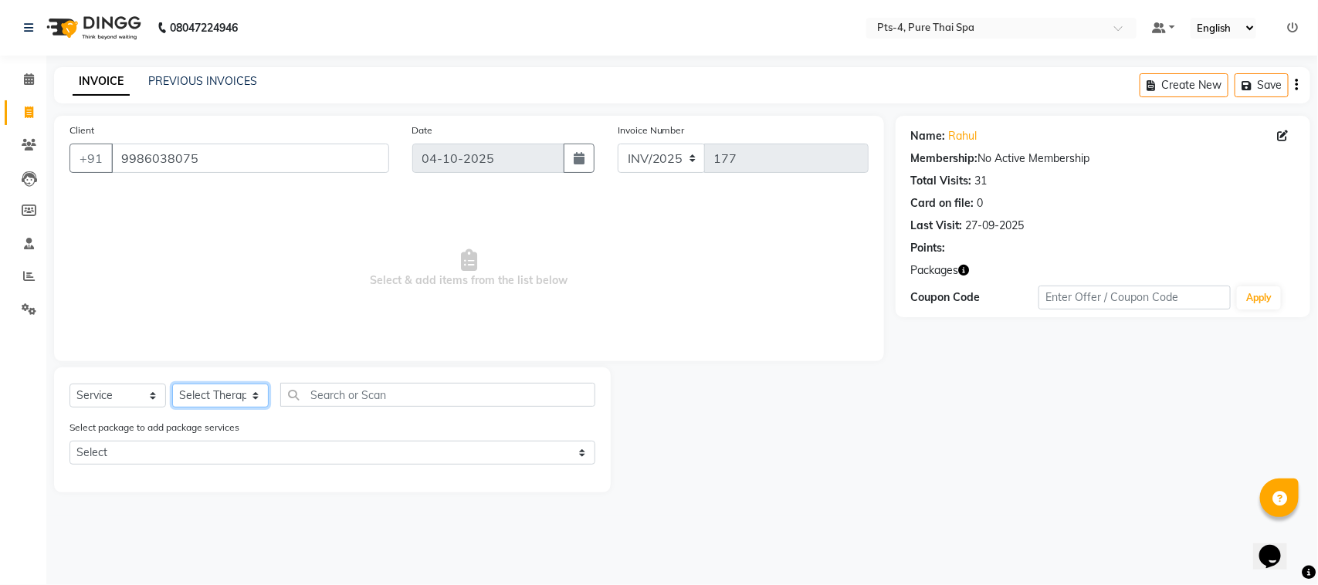
click at [198, 395] on select "Select Therapist [PERSON_NAME] NE [PERSON_NAME] anyone [PERSON_NAME] [PERSON_NA…" at bounding box center [220, 396] width 97 height 24
click at [967, 139] on link "Rahul" at bounding box center [963, 136] width 29 height 16
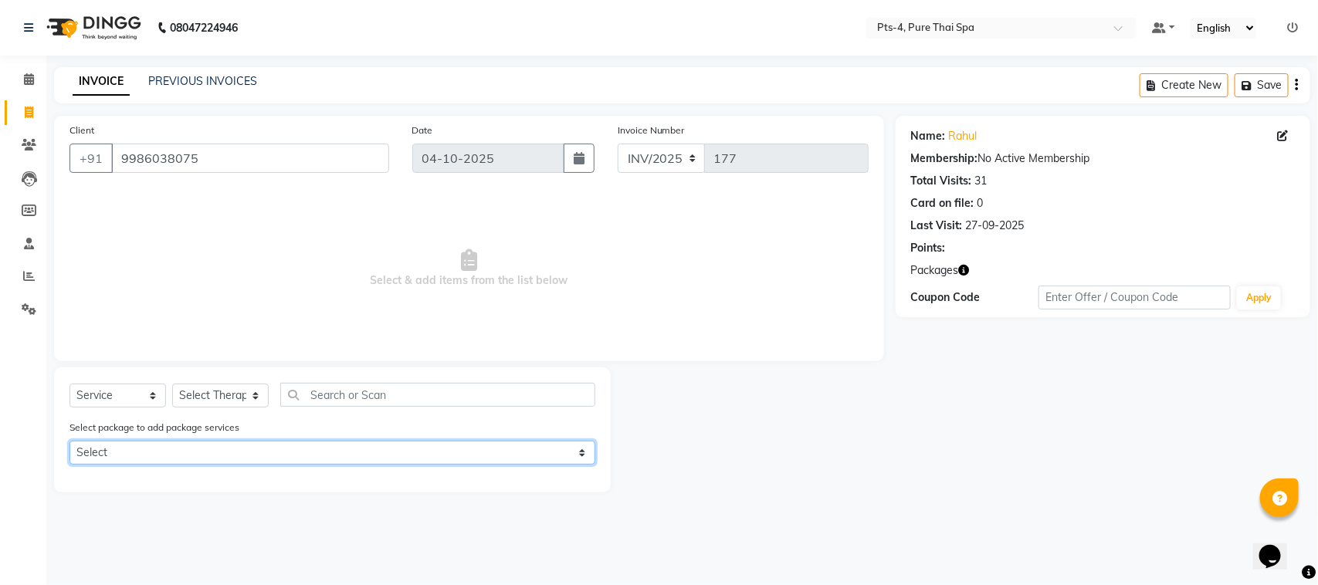
click at [99, 454] on select "Select PTS PACKAGE (10K) 10 SERVICES PTS PACKAGE (10K) 10 SERVICES PTS PACKAGE …" at bounding box center [332, 453] width 526 height 24
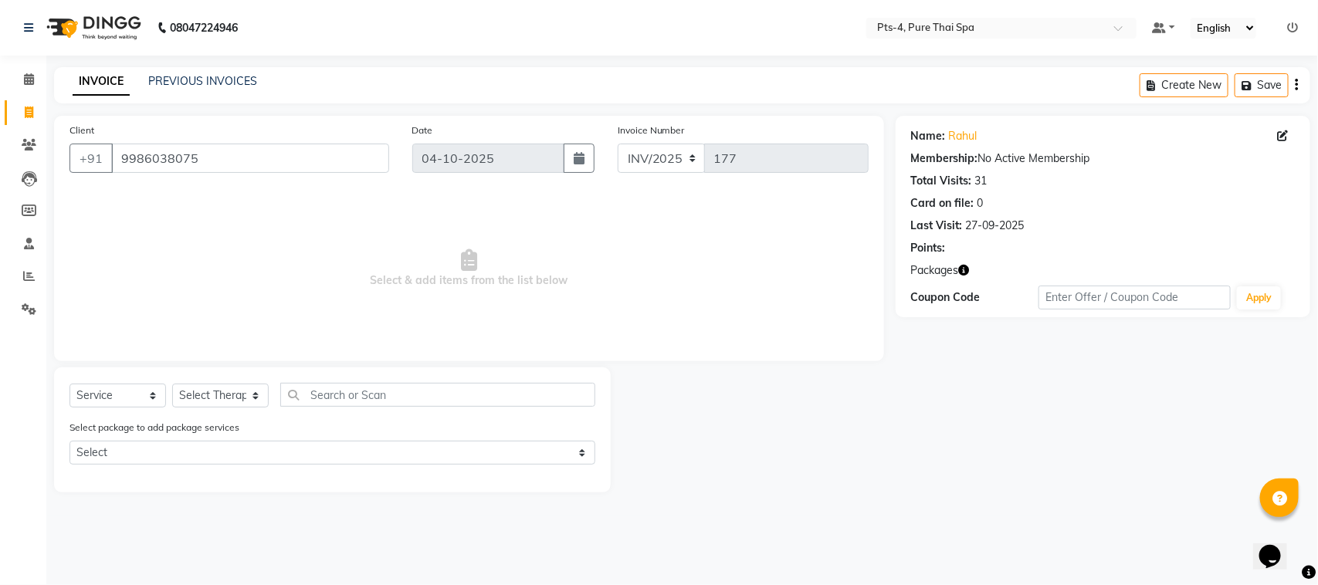
click at [797, 485] on div at bounding box center [753, 430] width 284 height 125
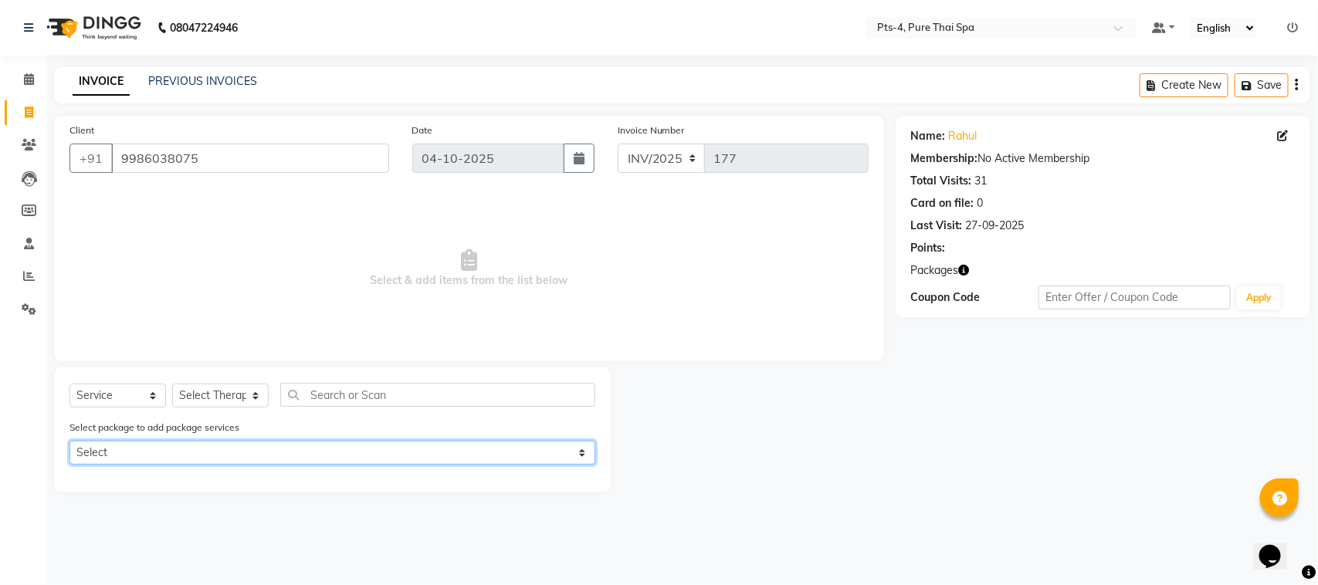
click at [253, 452] on select "Select PTS PACKAGE (10K) 10 SERVICES PTS PACKAGE (10K) 10 SERVICES PTS PACKAGE …" at bounding box center [332, 453] width 526 height 24
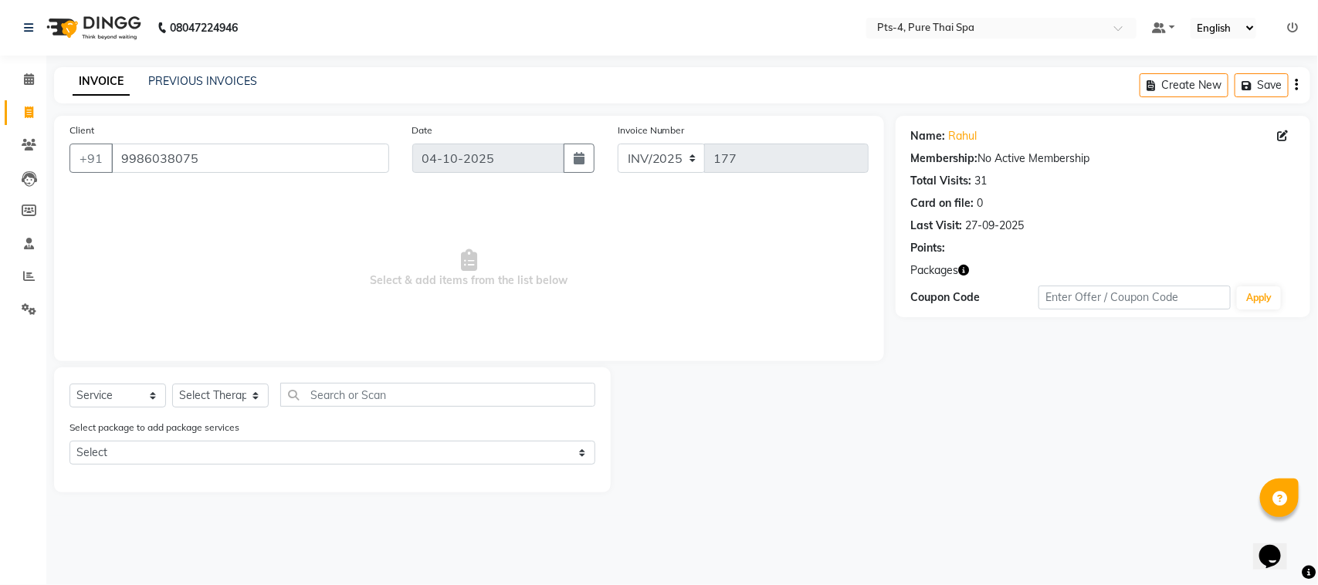
click at [981, 437] on div "Name: Rahul Membership: No Active Membership Total Visits: 31 Card on file: 0 L…" at bounding box center [1109, 304] width 426 height 377
click at [842, 453] on div at bounding box center [753, 430] width 284 height 125
click at [929, 454] on div "Name: Rahul Membership: No Active Membership Total Visits: 31 Card on file: 0 L…" at bounding box center [1109, 304] width 426 height 377
drag, startPoint x: 199, startPoint y: 157, endPoint x: 120, endPoint y: 158, distance: 79.5
click at [120, 158] on input "9986038075" at bounding box center [250, 158] width 278 height 29
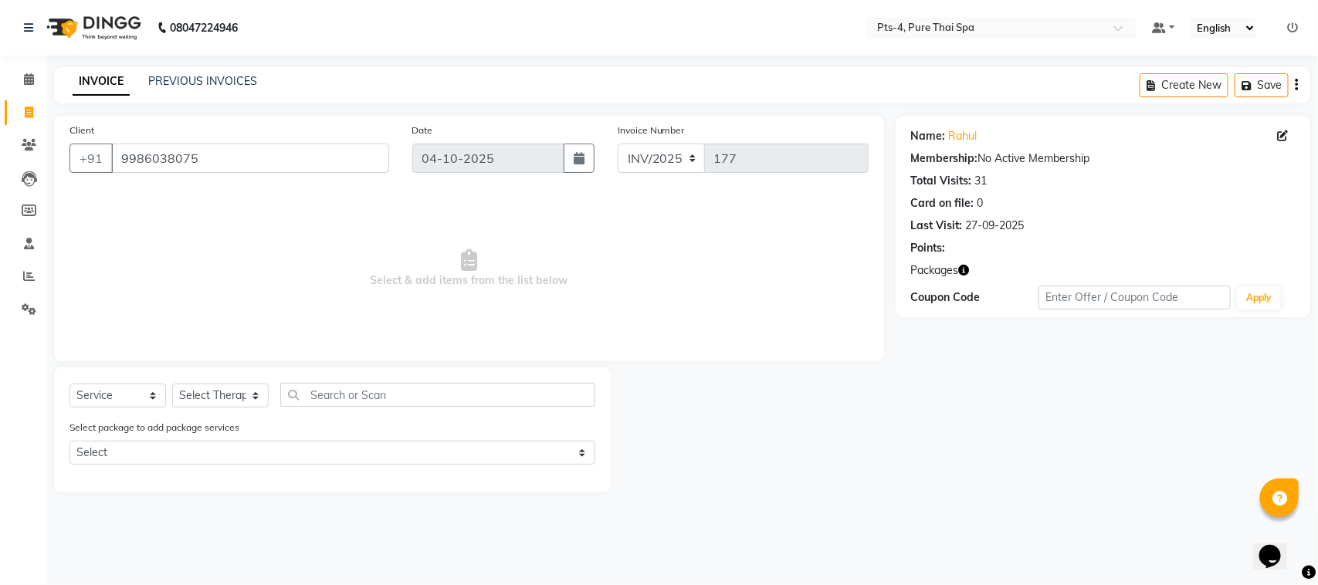
click at [776, 438] on div at bounding box center [753, 430] width 284 height 125
click at [956, 137] on link "Rahul" at bounding box center [963, 136] width 29 height 16
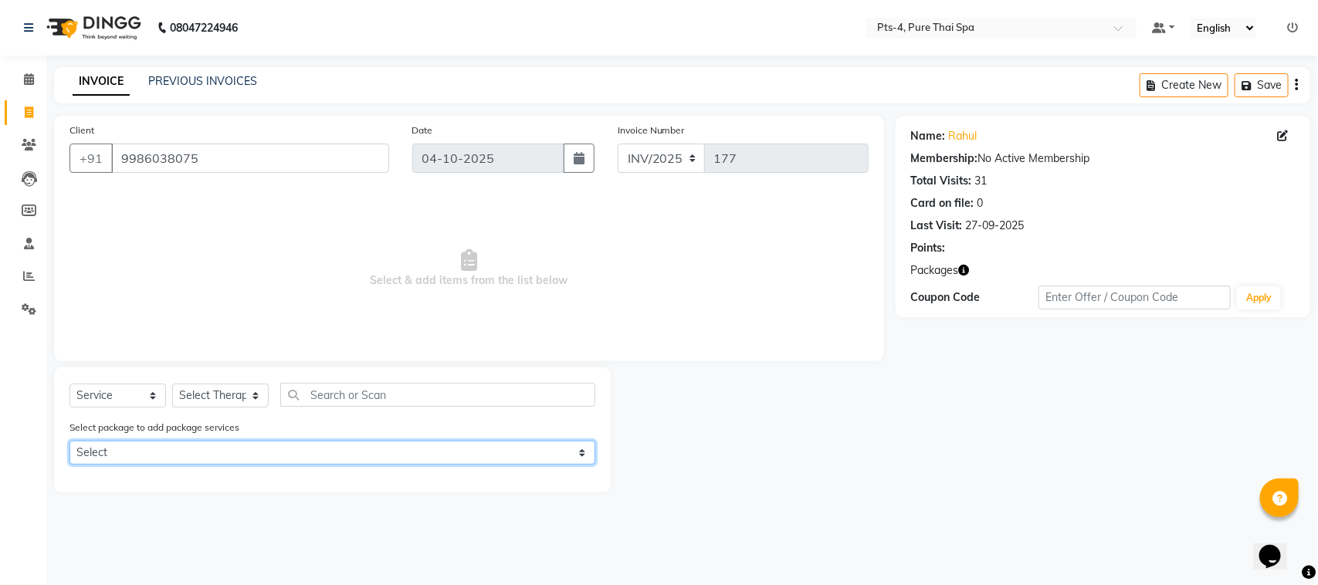
click at [94, 457] on select "Select PTS PACKAGE (10K) 10 SERVICES PTS PACKAGE (10K) 10 SERVICES PTS PACKAGE …" at bounding box center [332, 453] width 526 height 24
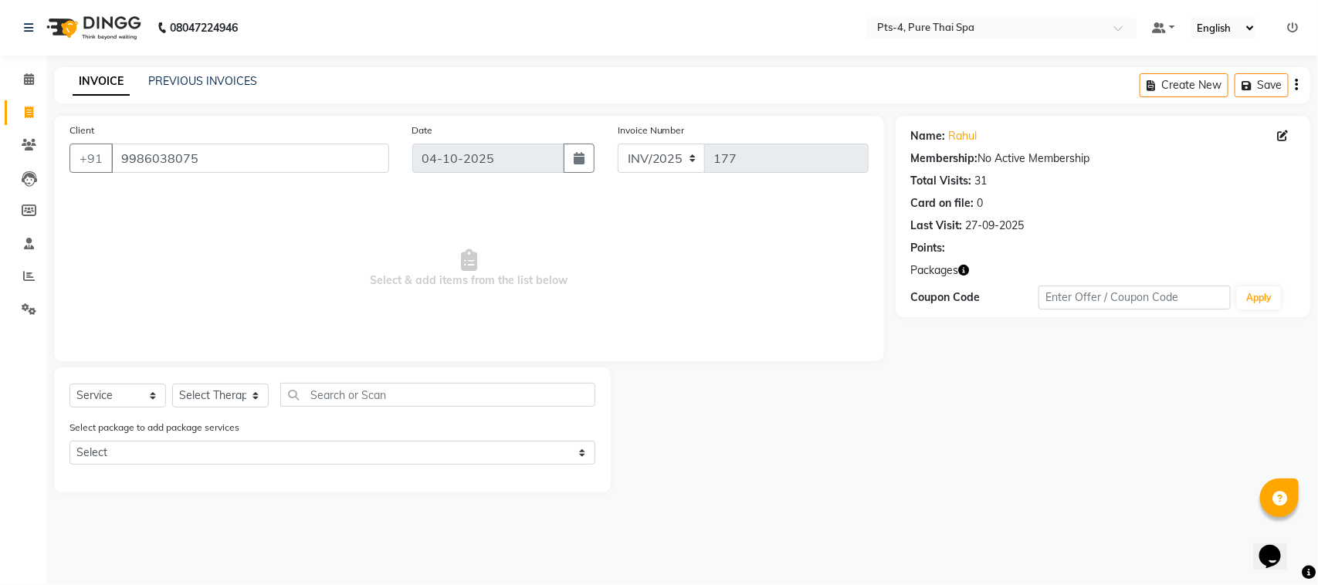
click at [1066, 417] on div "Name: Rahul Membership: No Active Membership Total Visits: 31 Card on file: 0 L…" at bounding box center [1109, 304] width 426 height 377
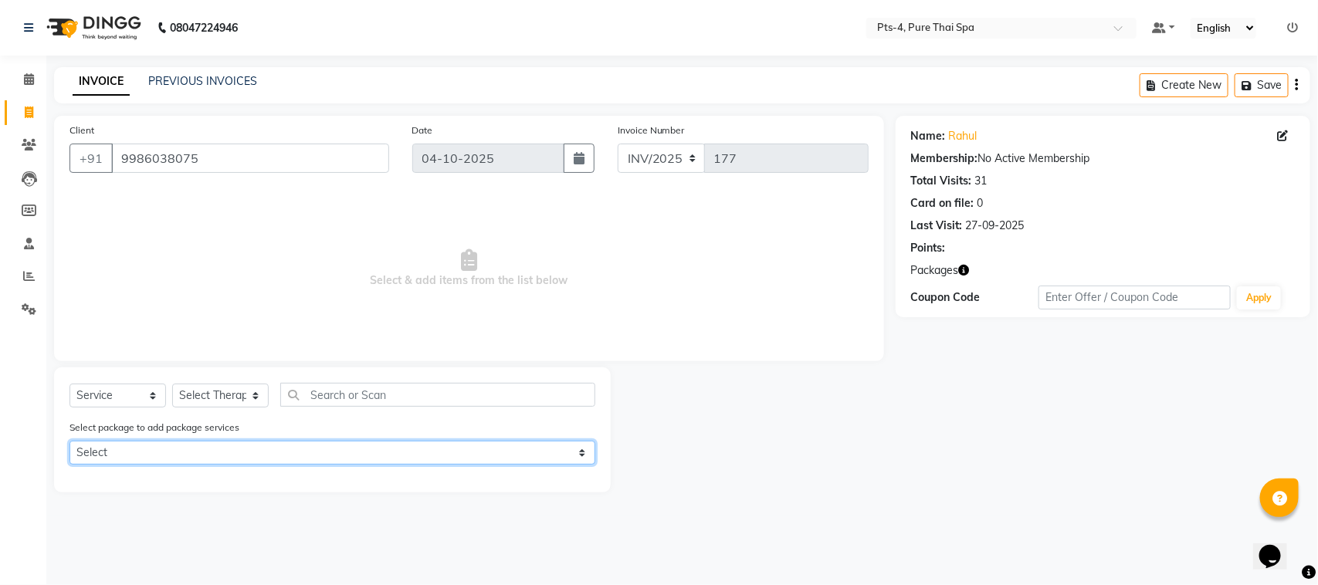
click at [122, 446] on select "Select PTS PACKAGE (10K) 10 SERVICES PTS PACKAGE (10K) 10 SERVICES PTS PACKAGE …" at bounding box center [332, 453] width 526 height 24
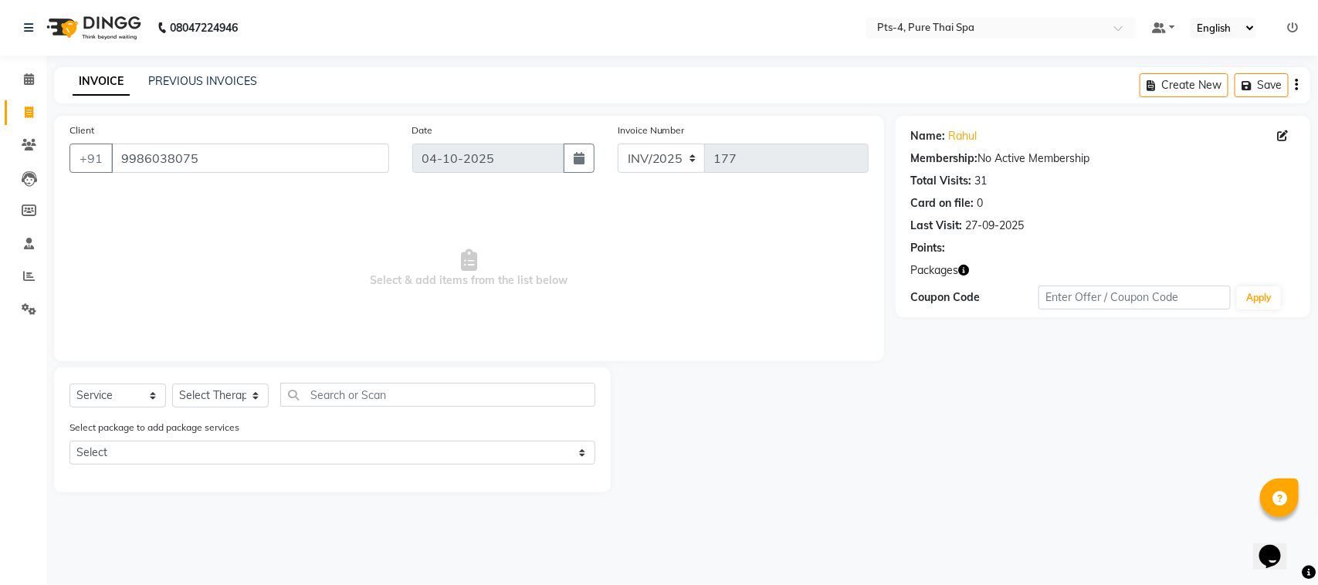
click at [852, 391] on div at bounding box center [753, 430] width 284 height 125
click at [979, 425] on div "Name: Rahul Membership: No Active Membership Total Visits: 31 Card on file: 0 L…" at bounding box center [1109, 304] width 426 height 377
click at [894, 396] on div at bounding box center [753, 430] width 284 height 125
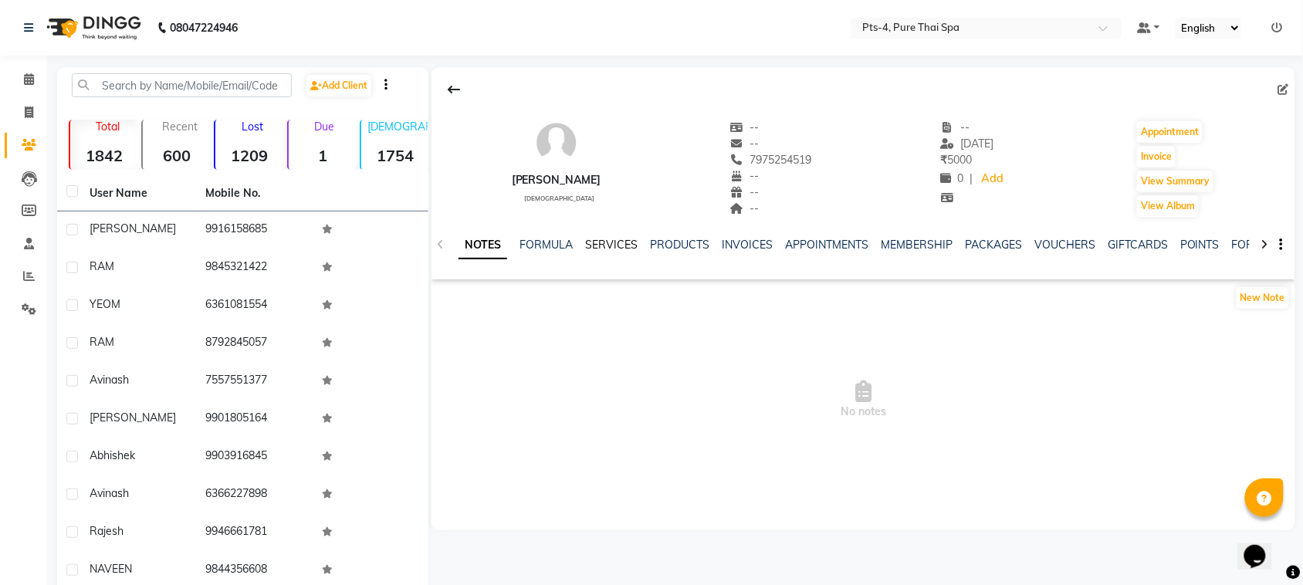
click at [608, 246] on link "SERVICES" at bounding box center [611, 245] width 53 height 14
click at [605, 245] on link "SERVICES" at bounding box center [611, 245] width 53 height 14
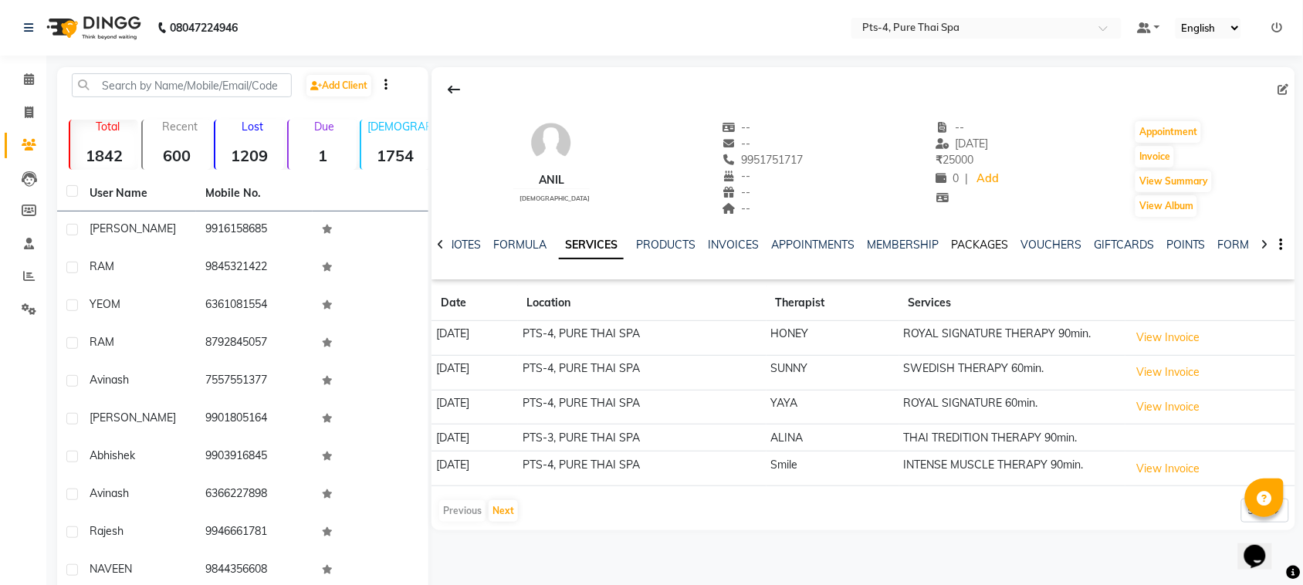
click at [983, 249] on link "PACKAGES" at bounding box center [979, 245] width 57 height 14
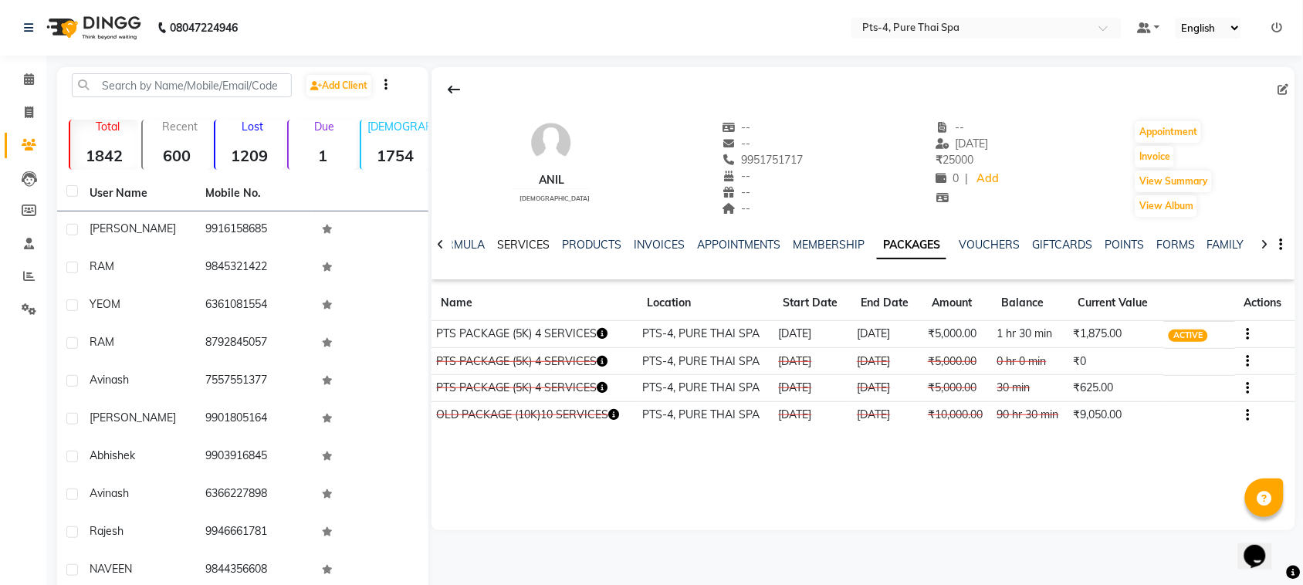
click at [529, 249] on link "SERVICES" at bounding box center [523, 245] width 53 height 14
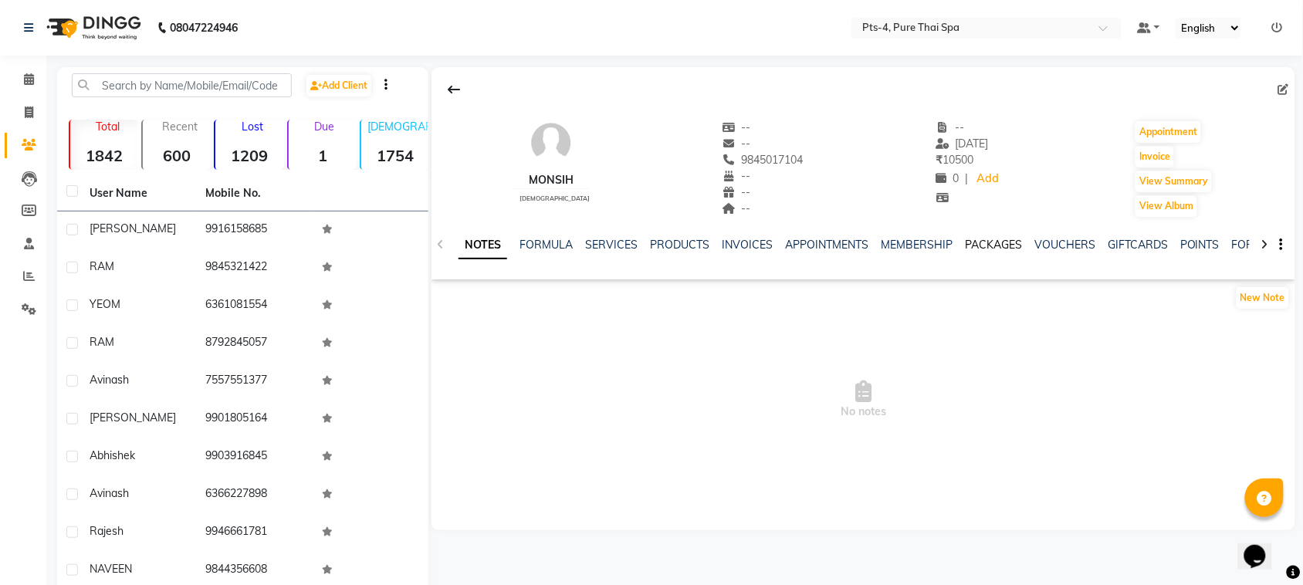
click at [997, 242] on link "PACKAGES" at bounding box center [993, 245] width 57 height 14
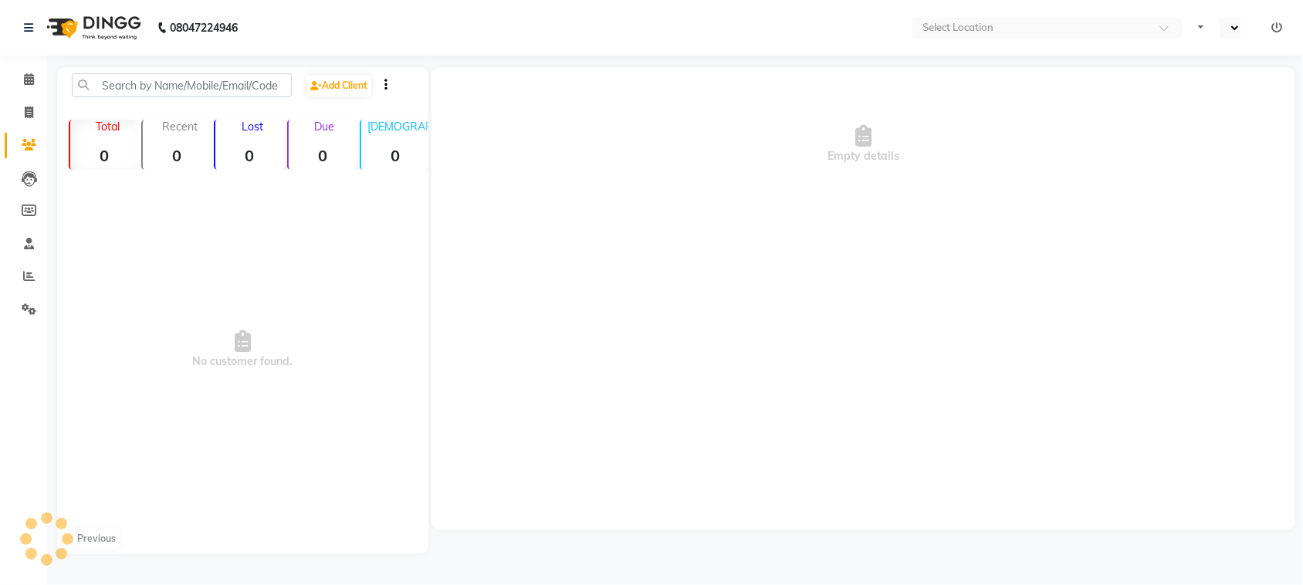
select select "en"
